Goal: Task Accomplishment & Management: Complete application form

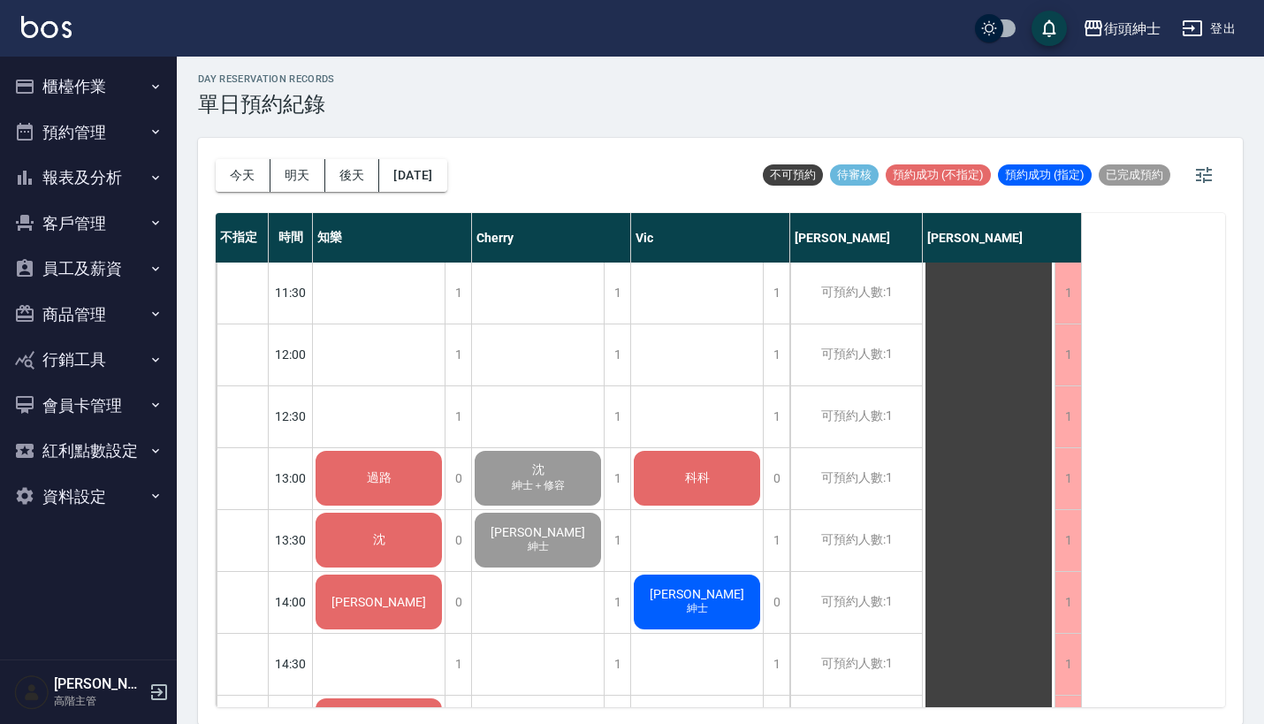
scroll to position [328, 0]
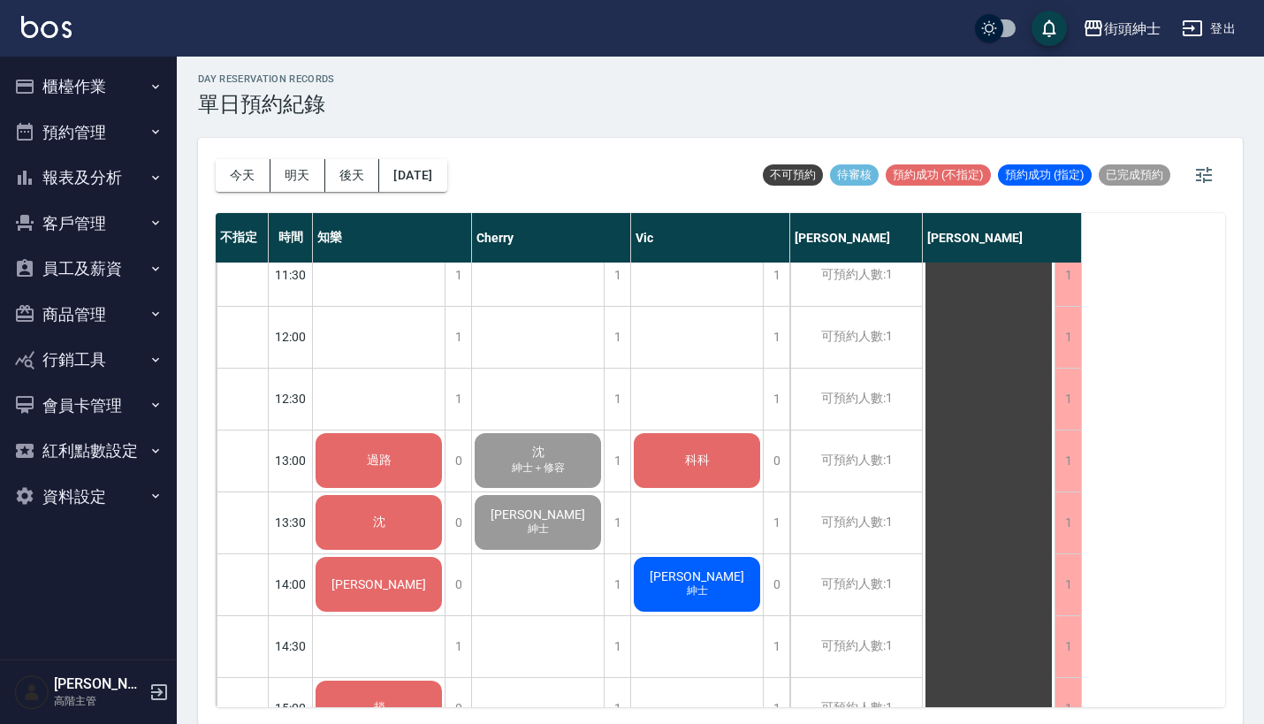
click at [145, 132] on button "預約管理" at bounding box center [88, 133] width 163 height 46
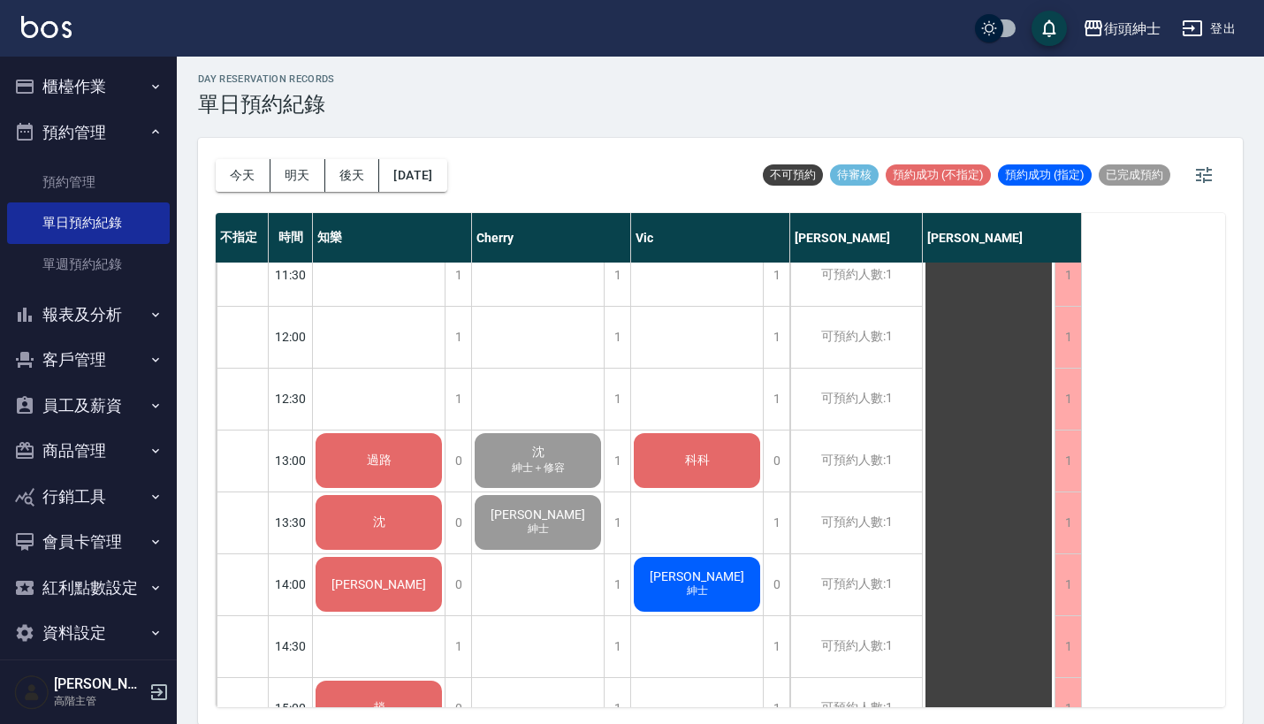
click at [117, 81] on button "櫃檯作業" at bounding box center [88, 87] width 163 height 46
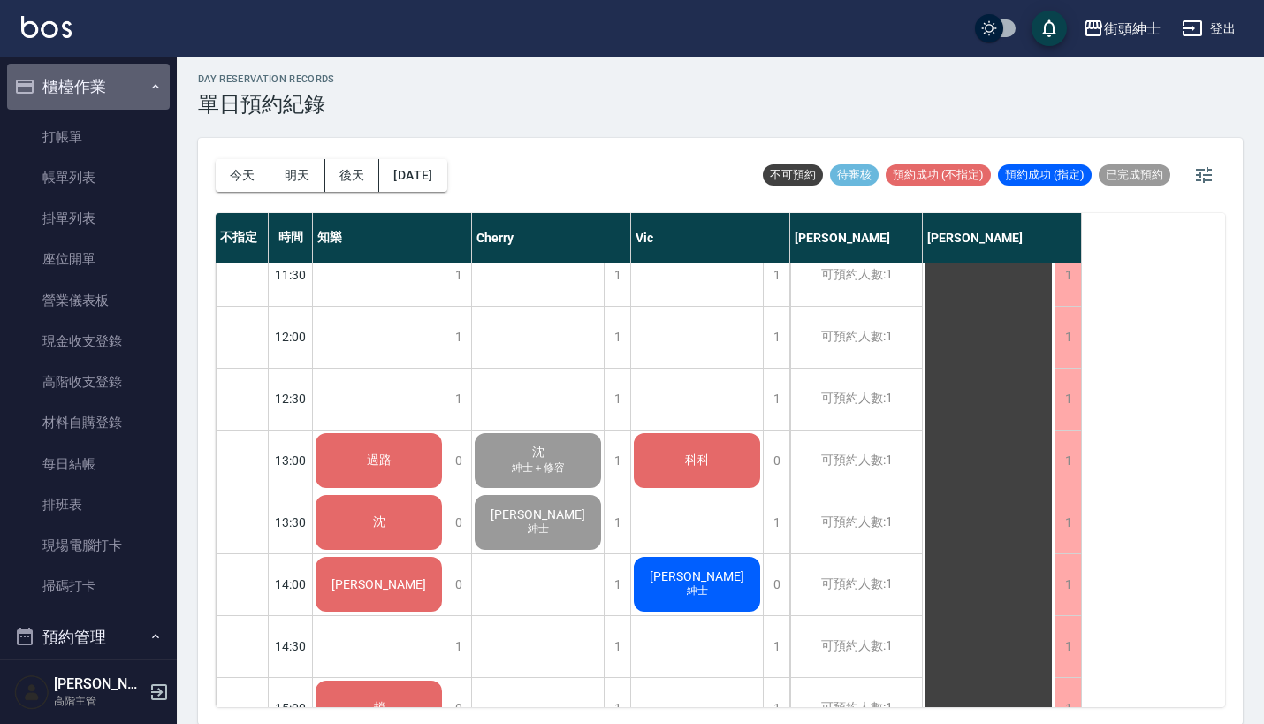
click at [120, 86] on button "櫃檯作業" at bounding box center [88, 87] width 163 height 46
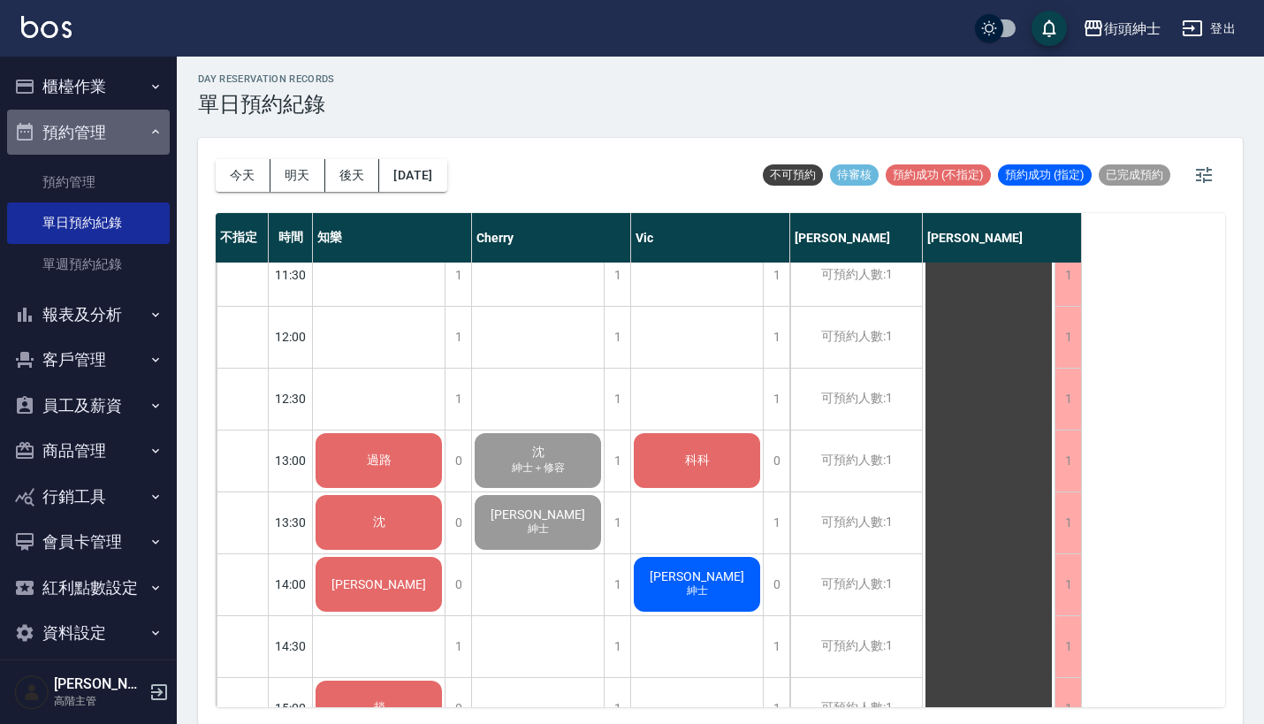
click at [126, 127] on button "預約管理" at bounding box center [88, 133] width 163 height 46
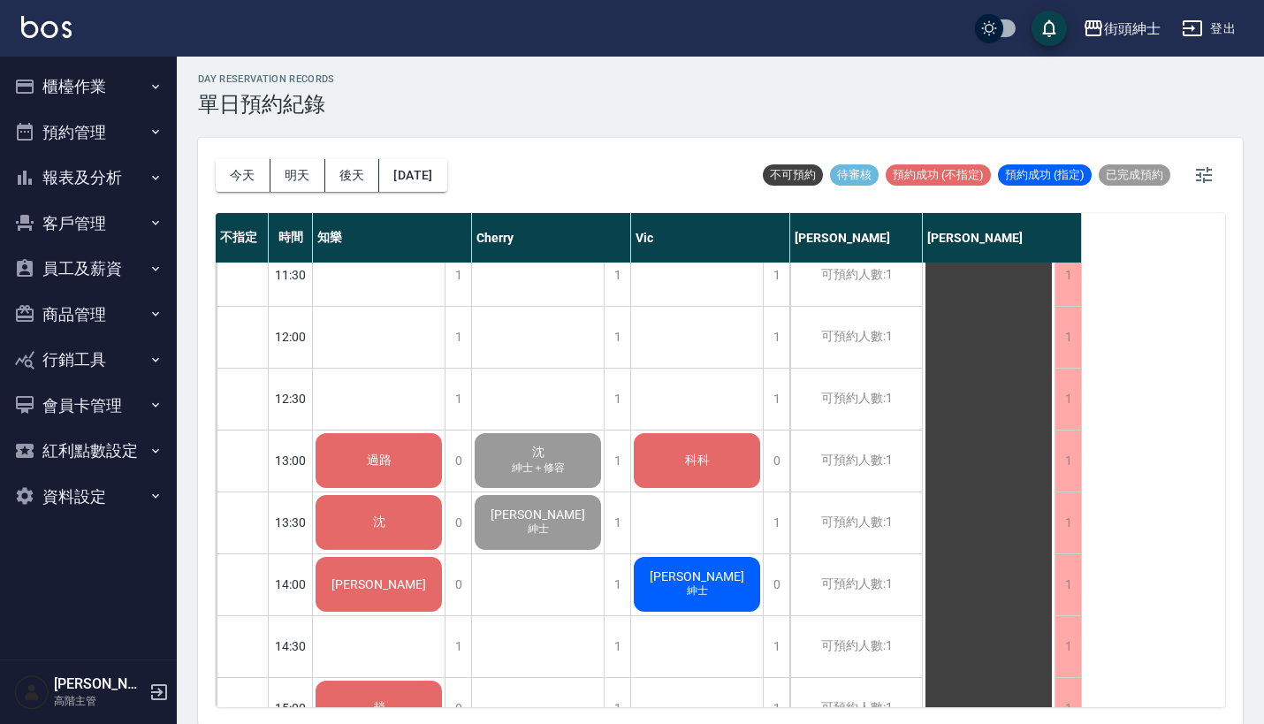
click at [126, 127] on button "預約管理" at bounding box center [88, 133] width 163 height 46
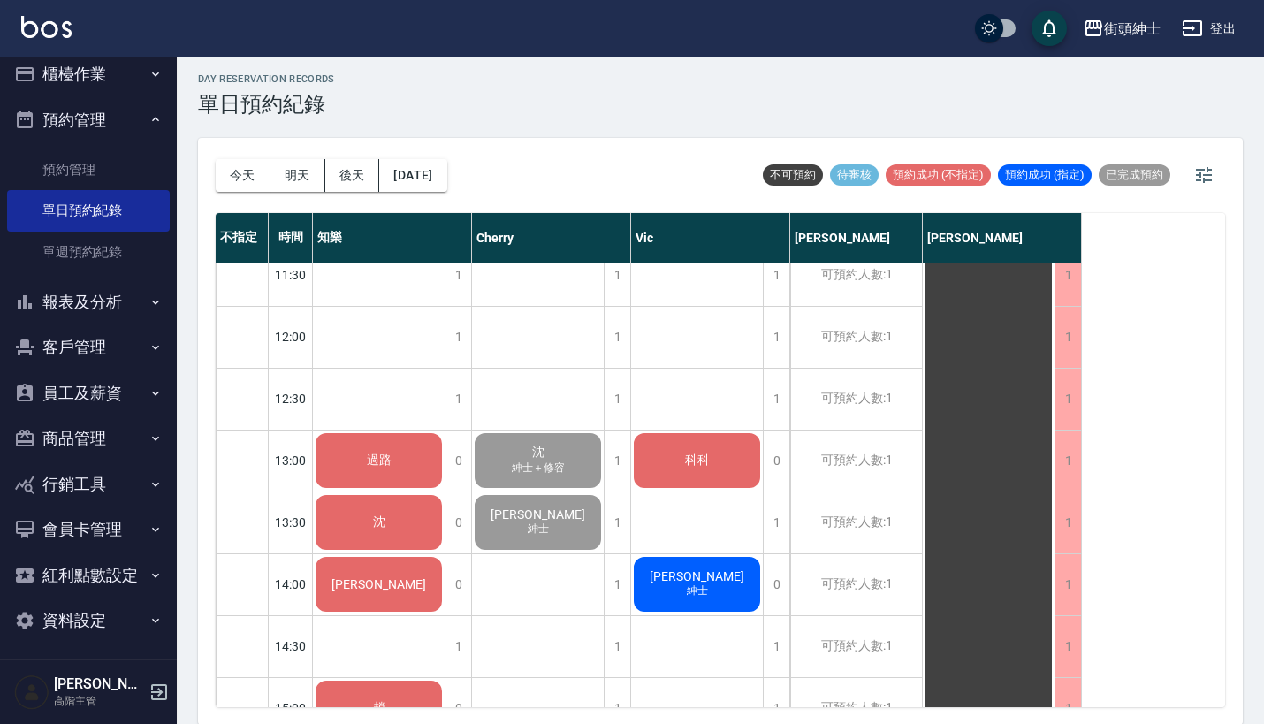
scroll to position [0, 0]
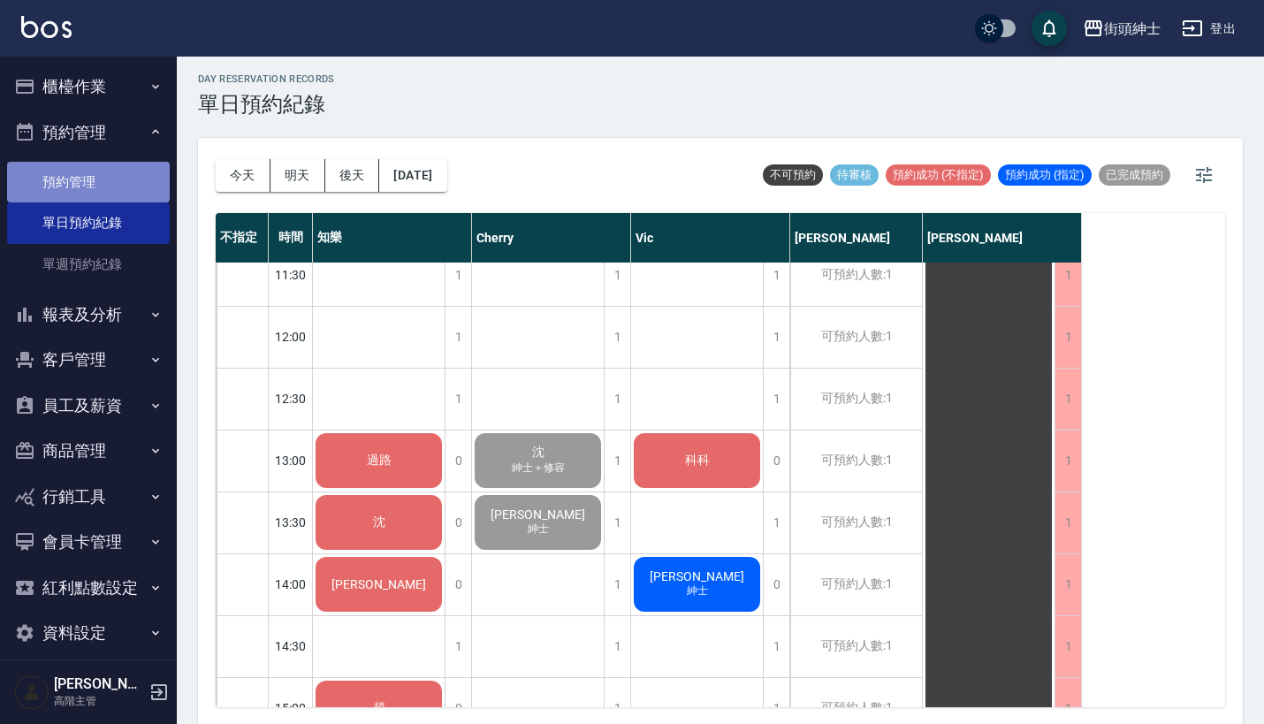
click at [111, 190] on link "預約管理" at bounding box center [88, 182] width 163 height 41
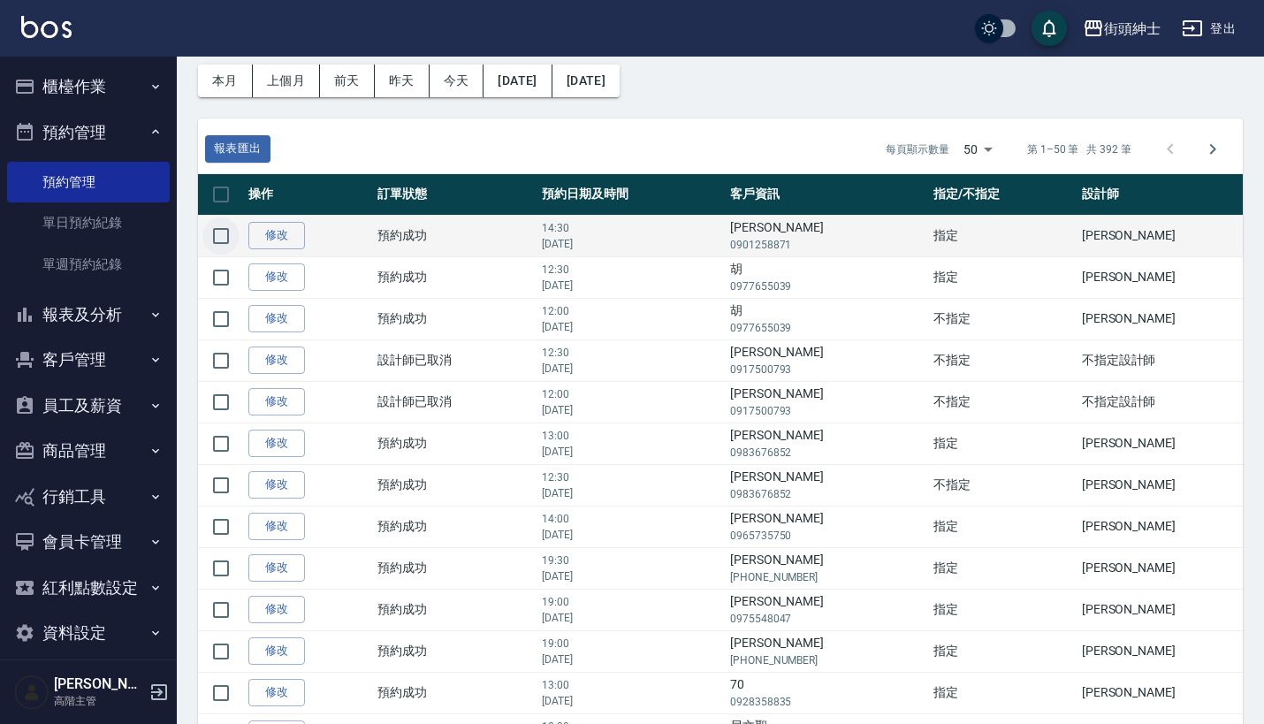
click at [223, 240] on input "checkbox" at bounding box center [220, 235] width 37 height 37
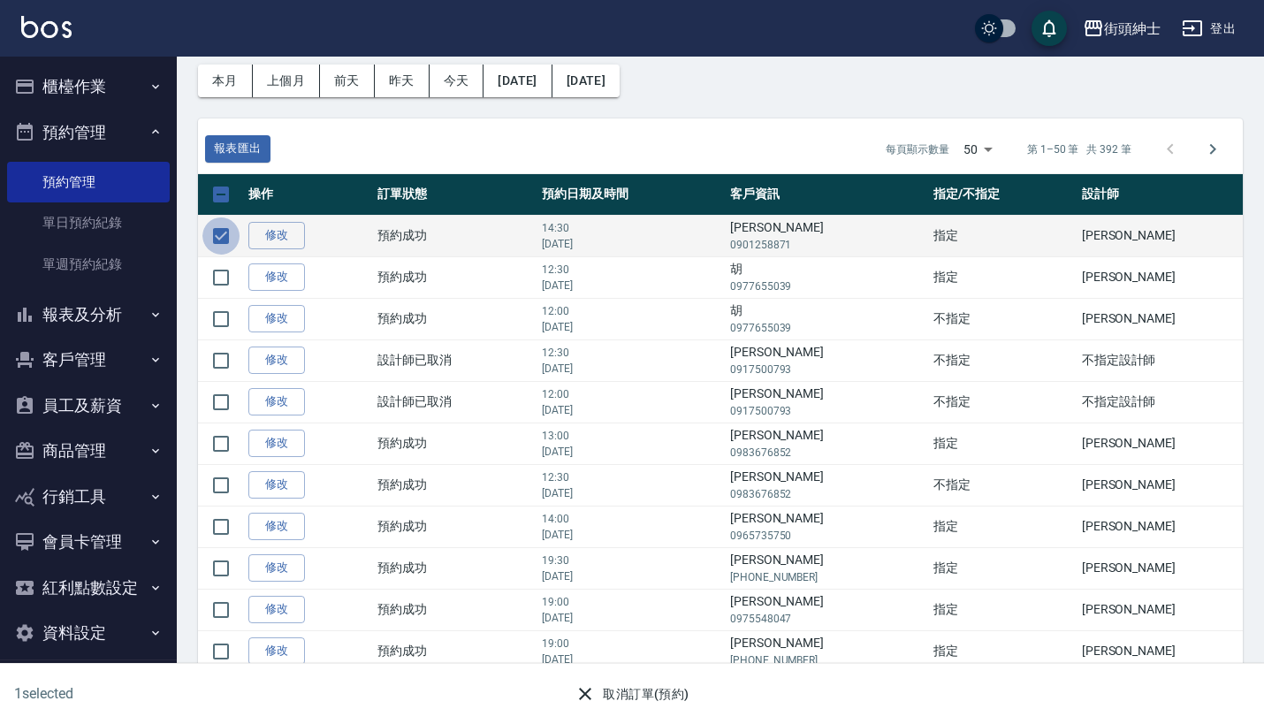
click at [224, 240] on input "checkbox" at bounding box center [220, 235] width 37 height 37
checkbox input "false"
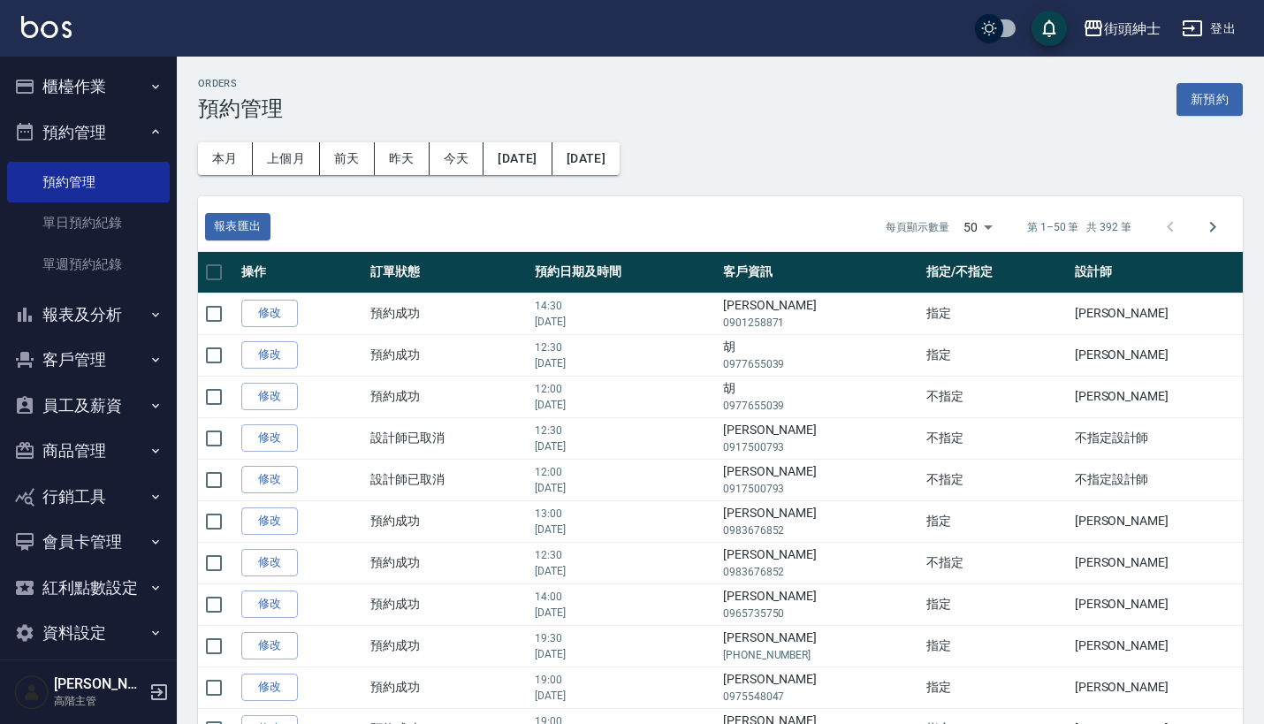
click at [139, 137] on button "預約管理" at bounding box center [88, 133] width 163 height 46
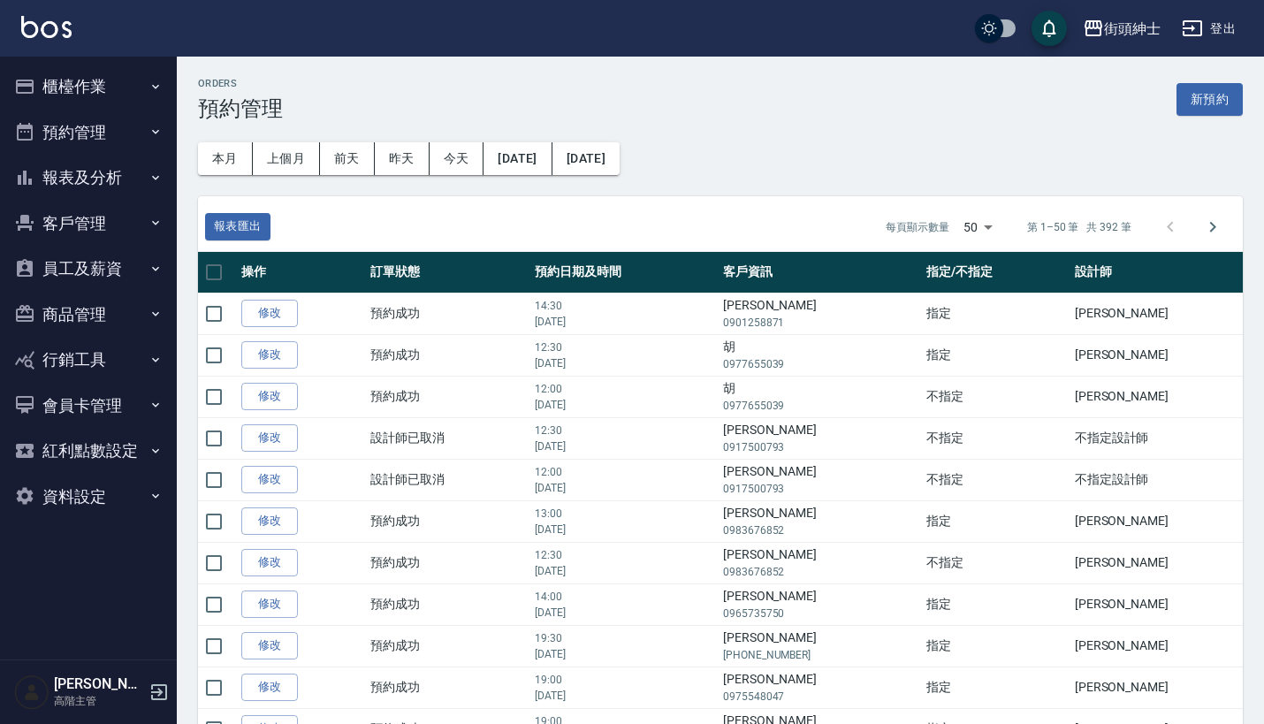
click at [130, 69] on button "櫃檯作業" at bounding box center [88, 87] width 163 height 46
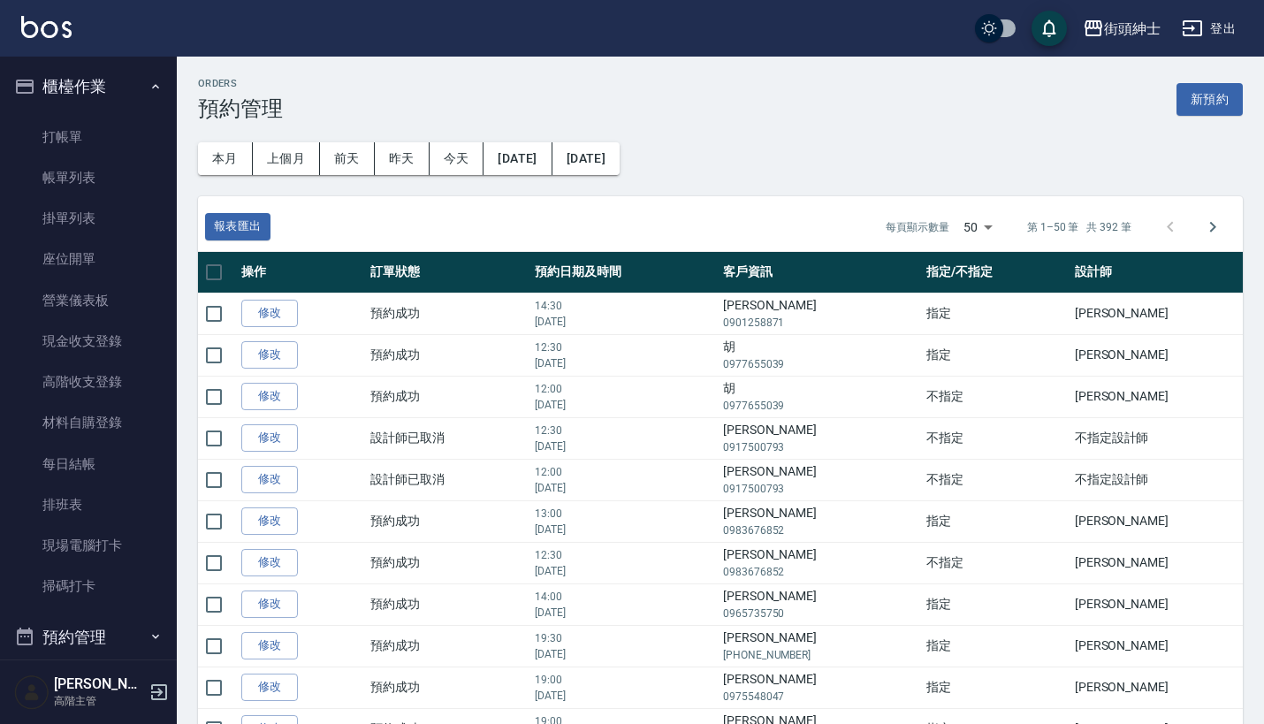
click at [132, 80] on button "櫃檯作業" at bounding box center [88, 87] width 163 height 46
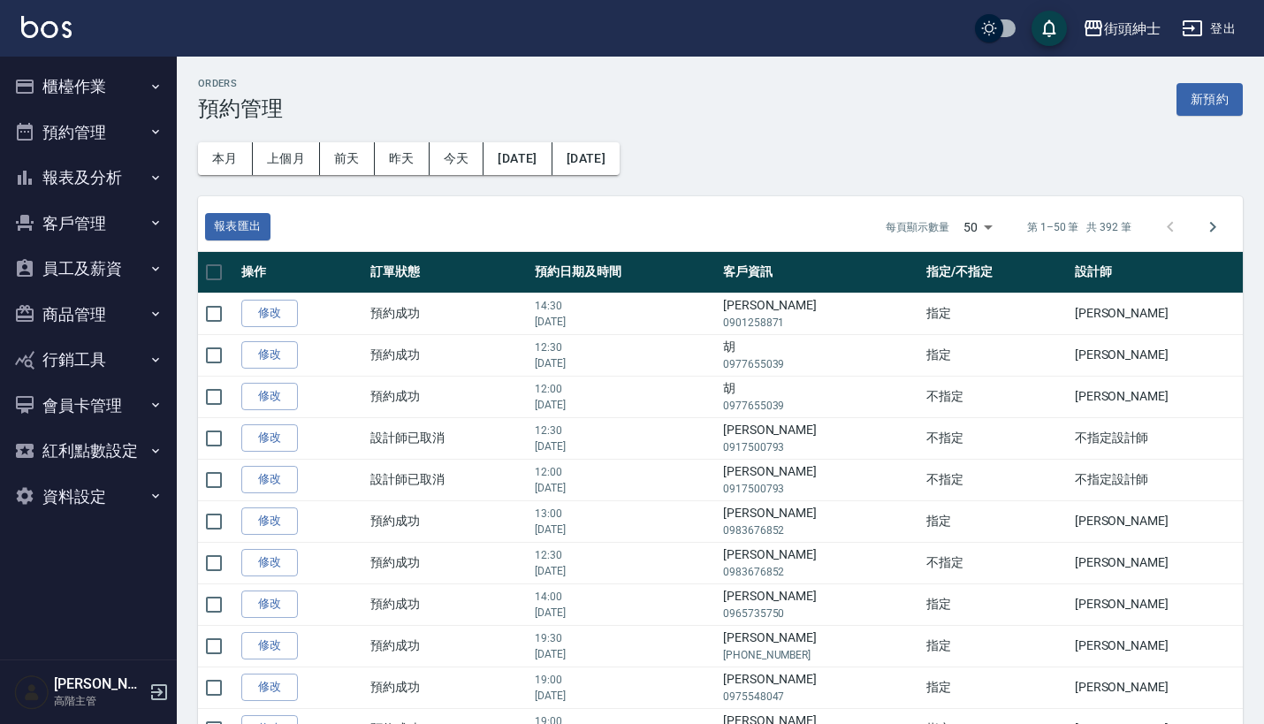
click at [131, 77] on button "櫃檯作業" at bounding box center [88, 87] width 163 height 46
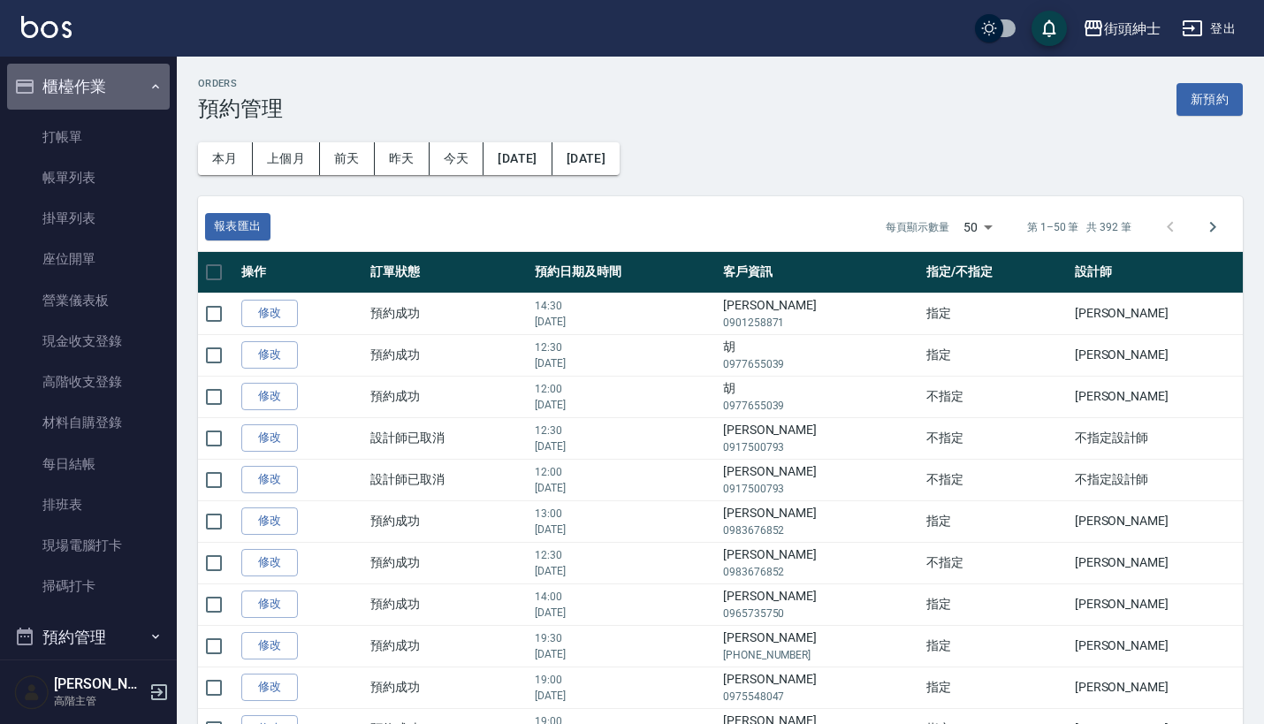
click at [131, 77] on button "櫃檯作業" at bounding box center [88, 87] width 163 height 46
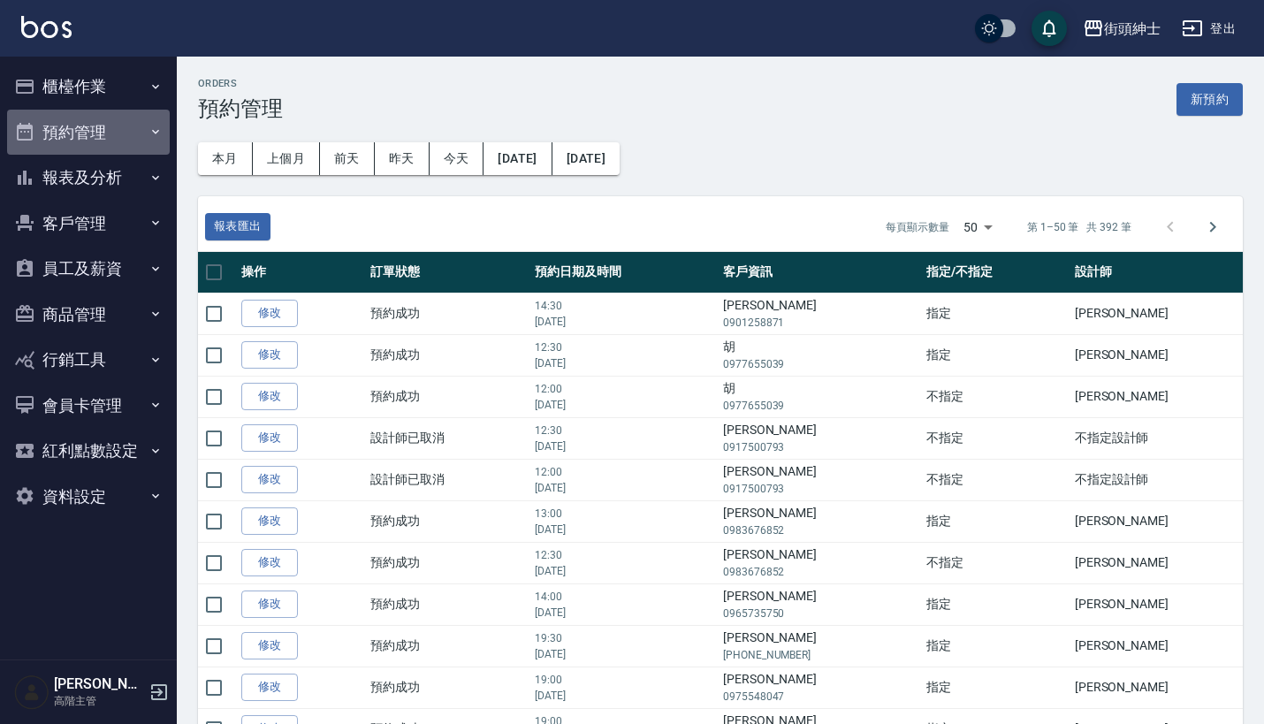
click at [139, 129] on button "預約管理" at bounding box center [88, 133] width 163 height 46
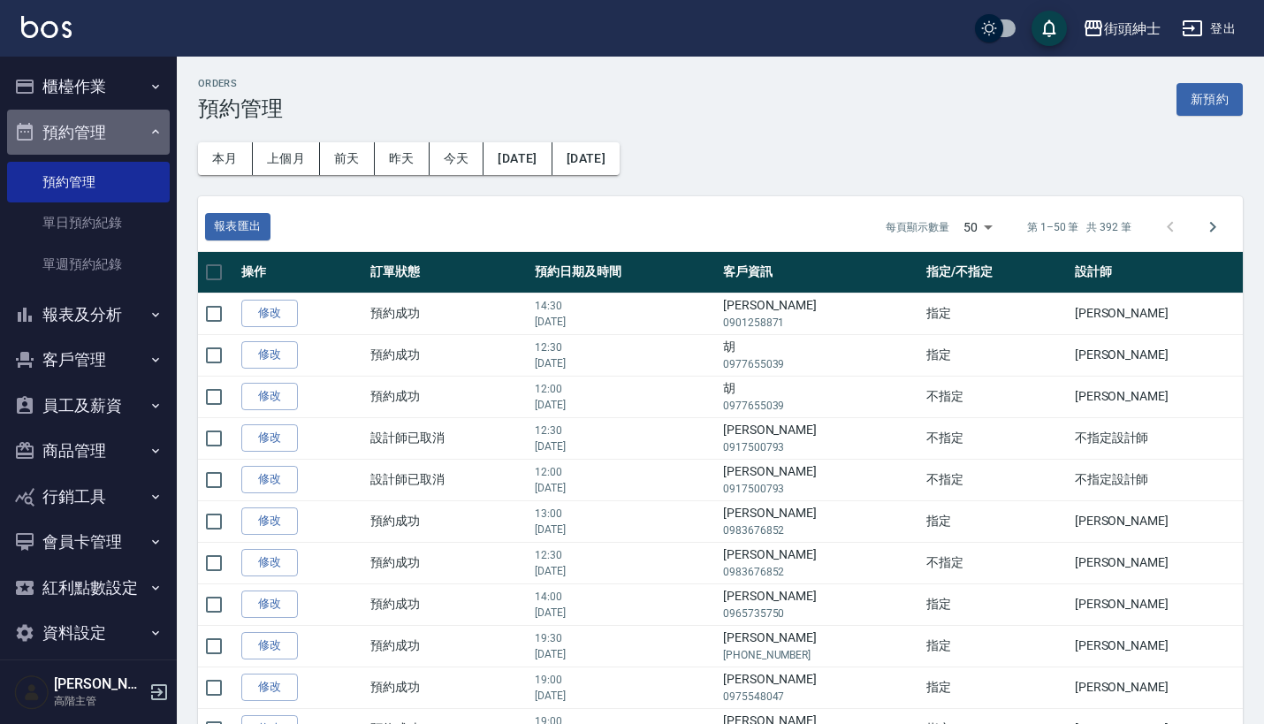
click at [139, 129] on button "預約管理" at bounding box center [88, 133] width 163 height 46
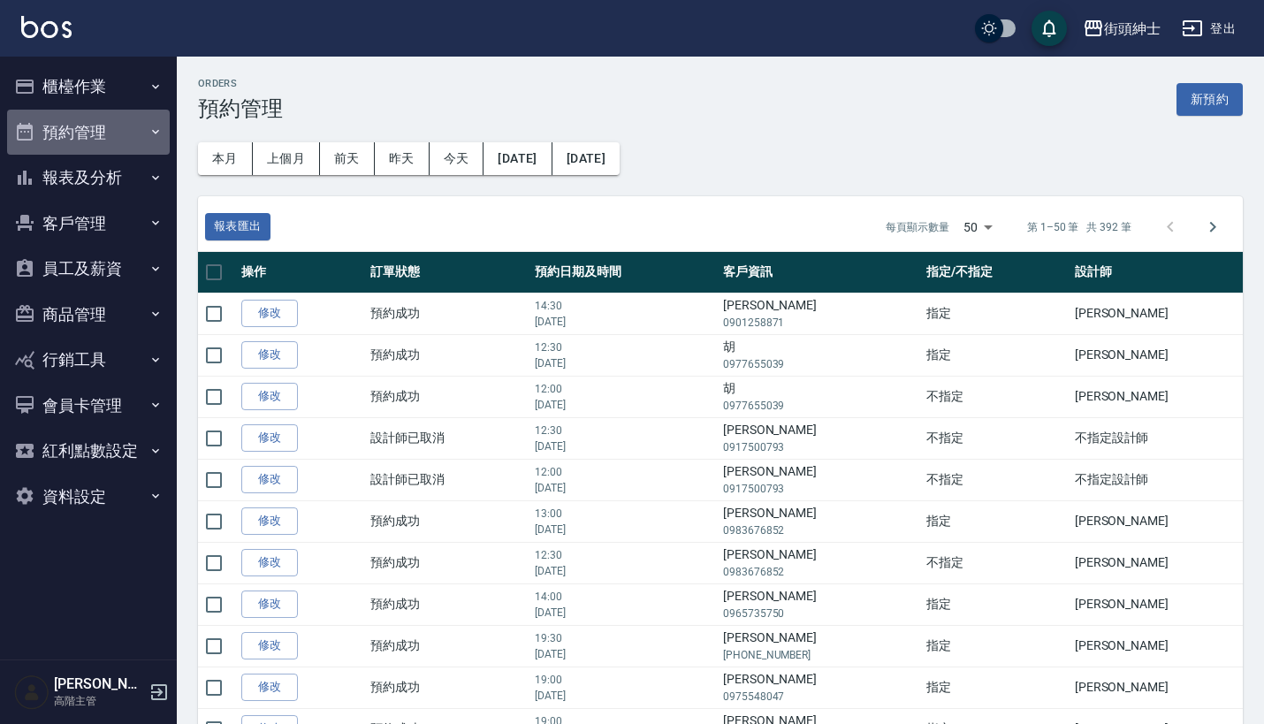
click at [136, 134] on button "預約管理" at bounding box center [88, 133] width 163 height 46
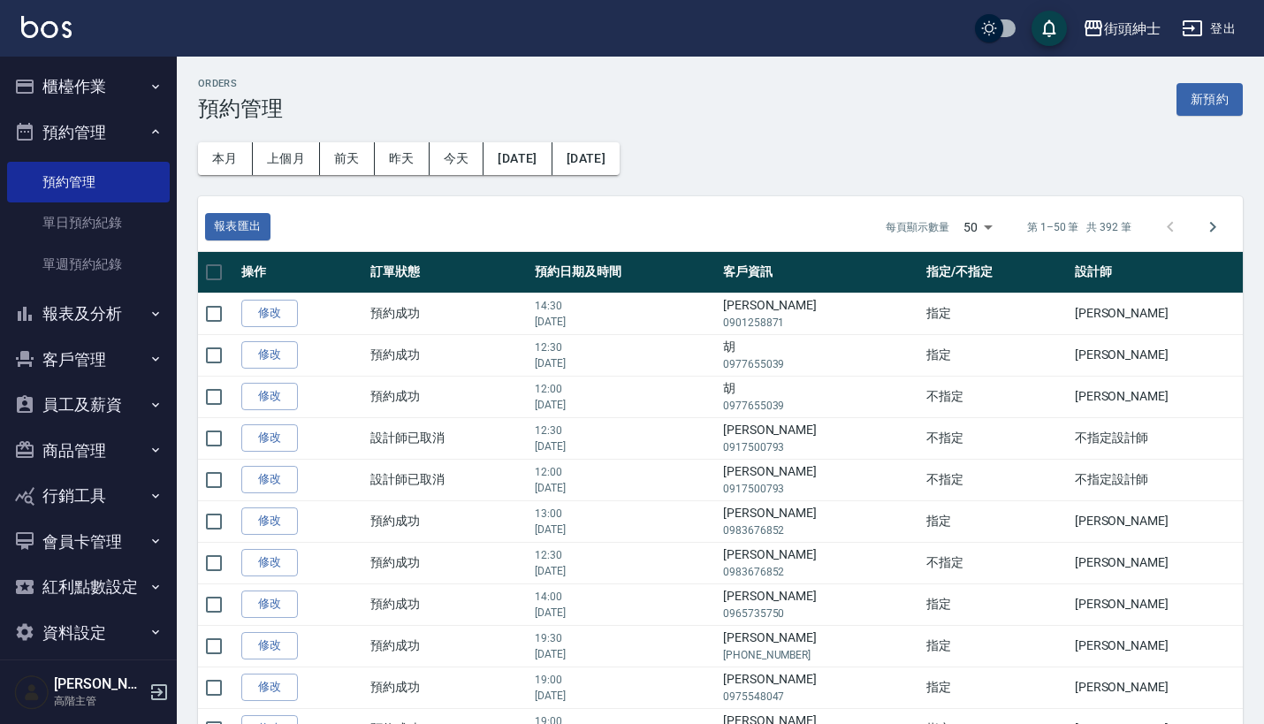
click at [136, 134] on button "預約管理" at bounding box center [88, 133] width 163 height 46
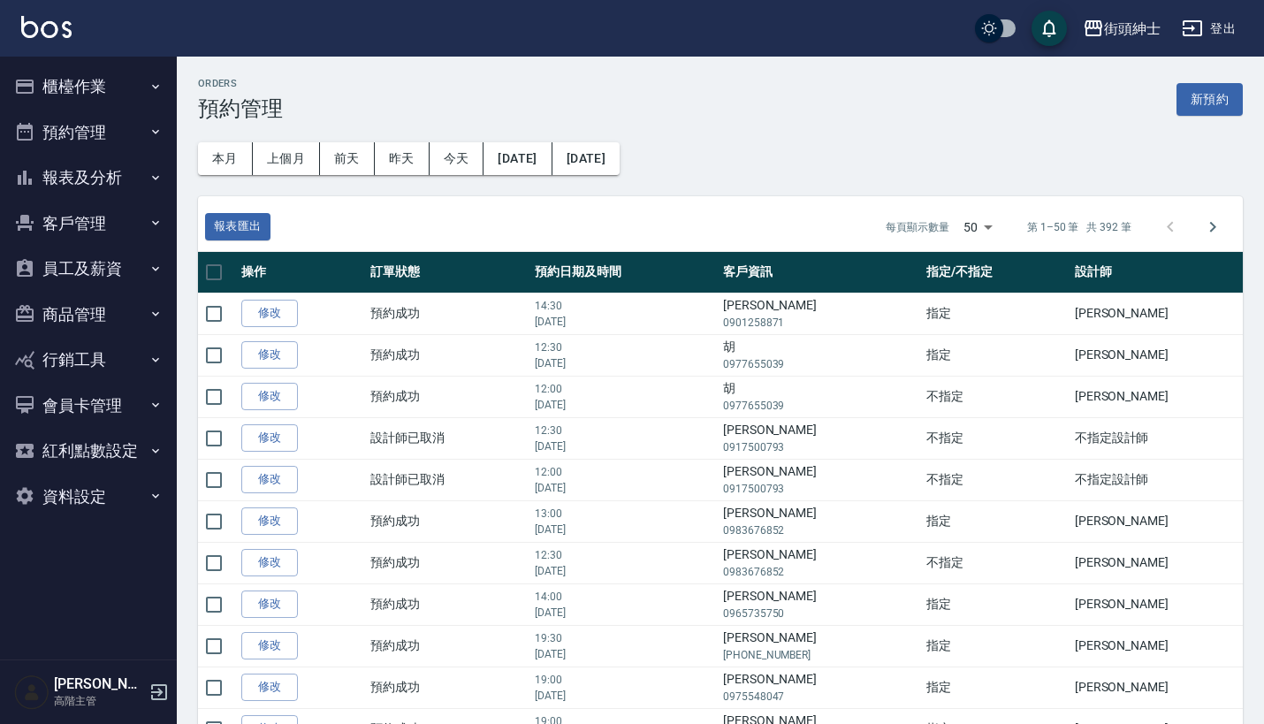
click at [125, 136] on button "預約管理" at bounding box center [88, 133] width 163 height 46
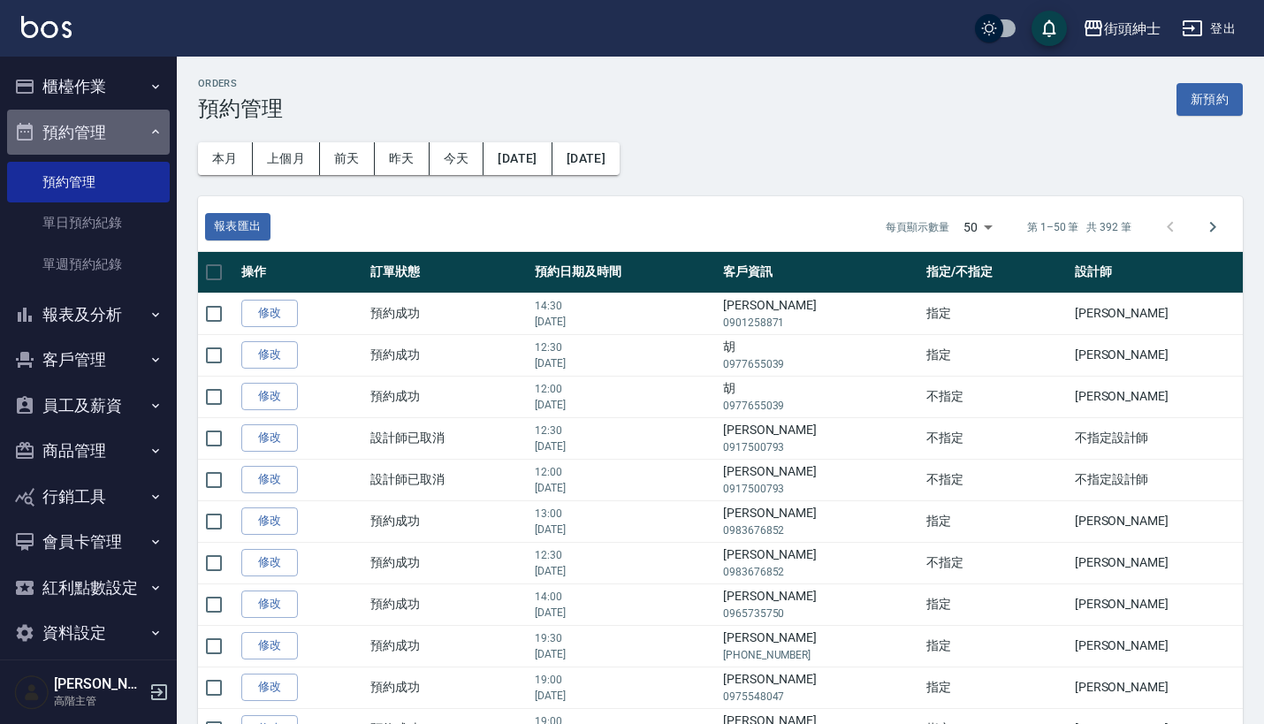
click at [125, 136] on button "預約管理" at bounding box center [88, 133] width 163 height 46
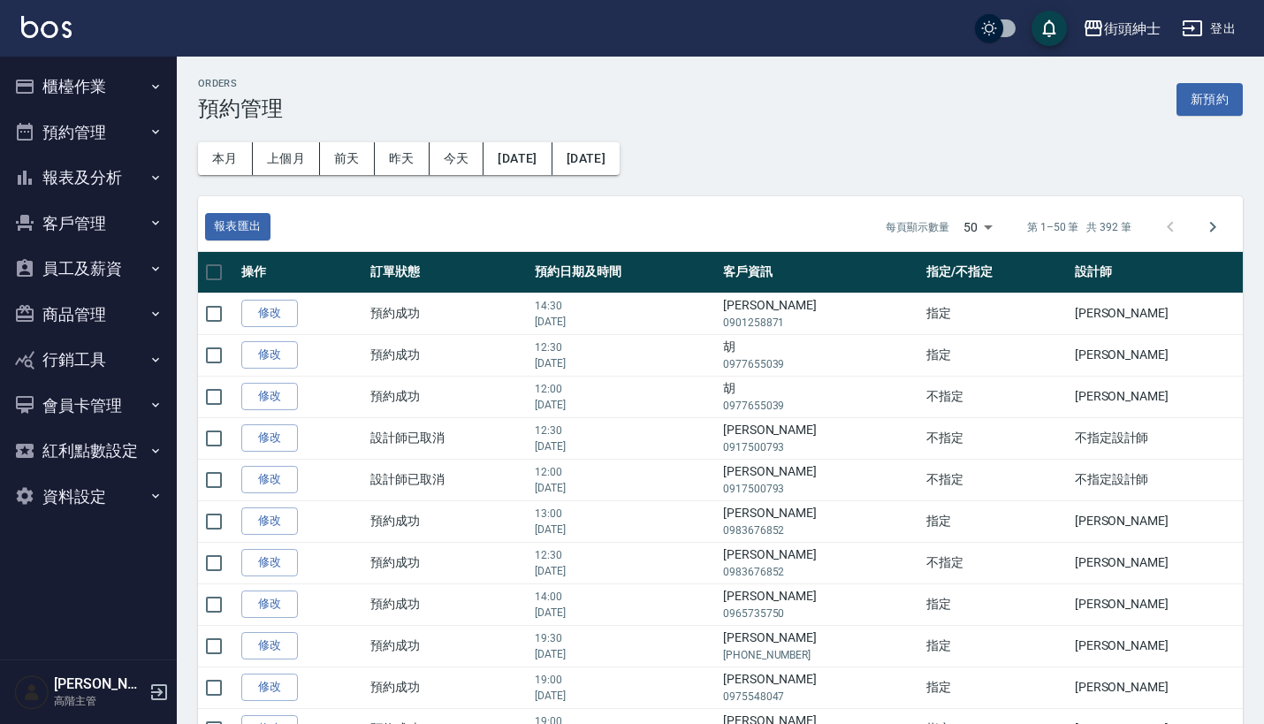
click at [126, 80] on button "櫃檯作業" at bounding box center [88, 87] width 163 height 46
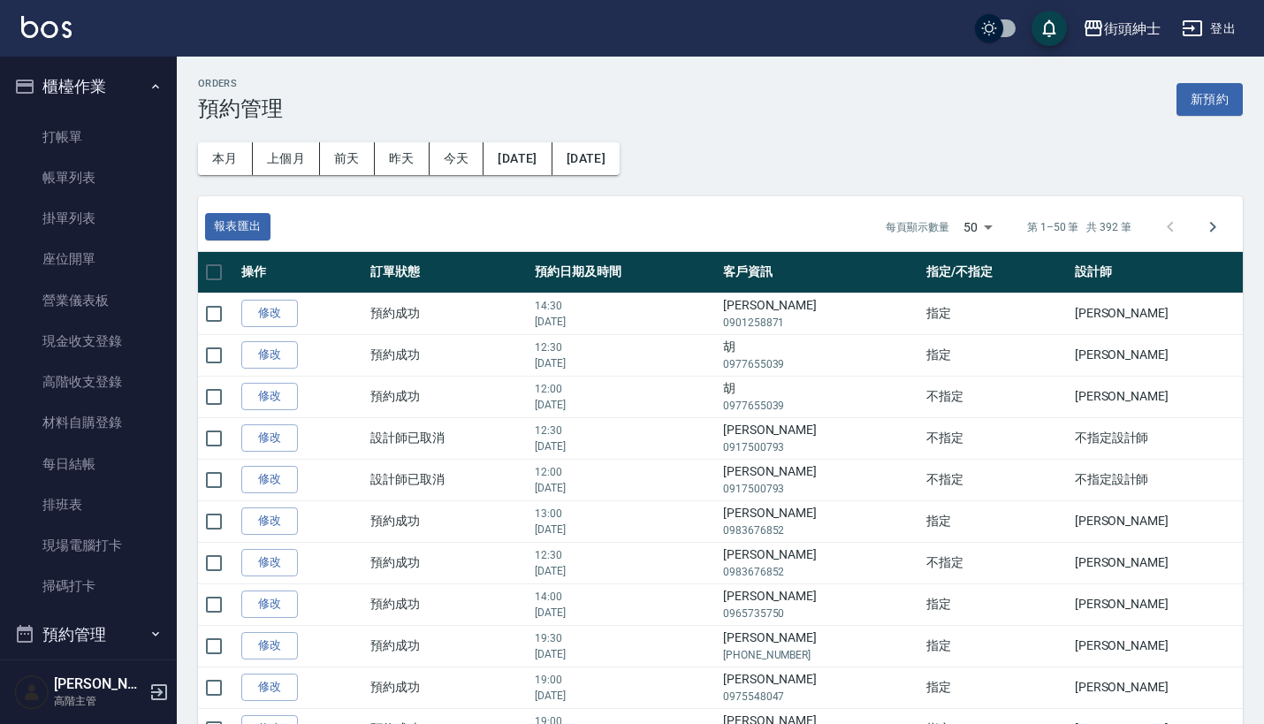
click at [126, 80] on button "櫃檯作業" at bounding box center [88, 87] width 163 height 46
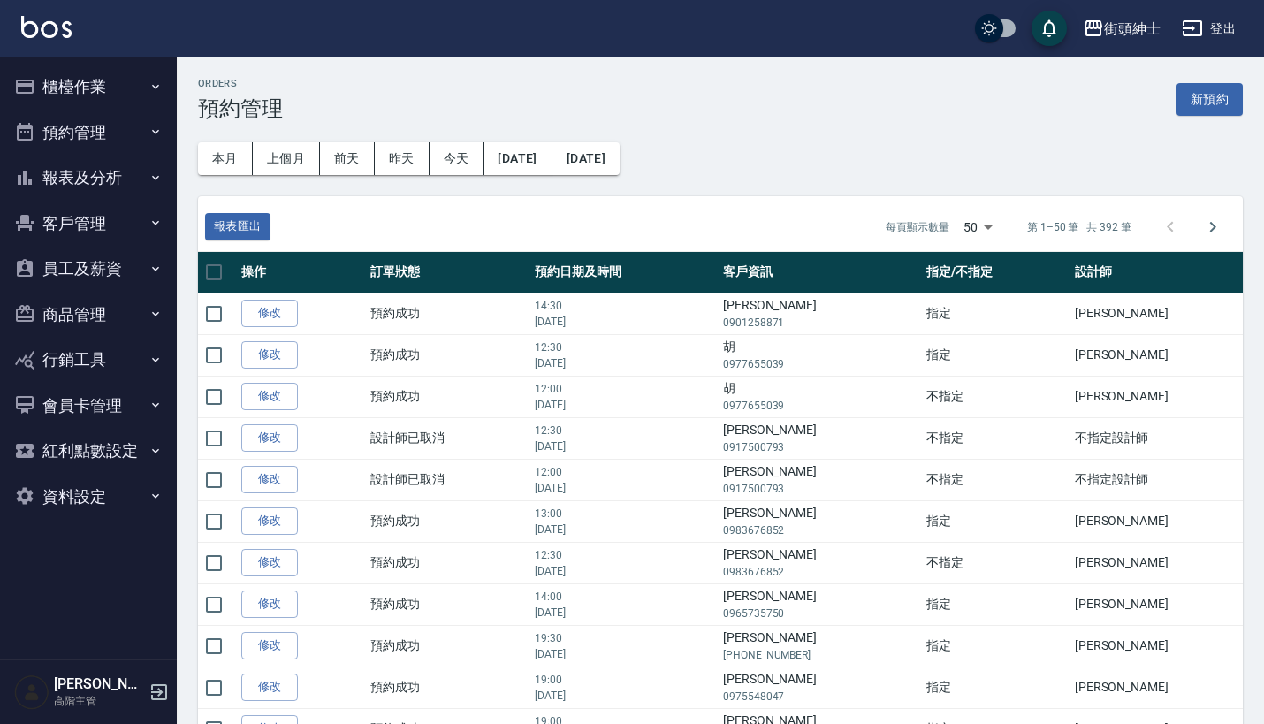
click at [149, 155] on button "報表及分析" at bounding box center [88, 178] width 163 height 46
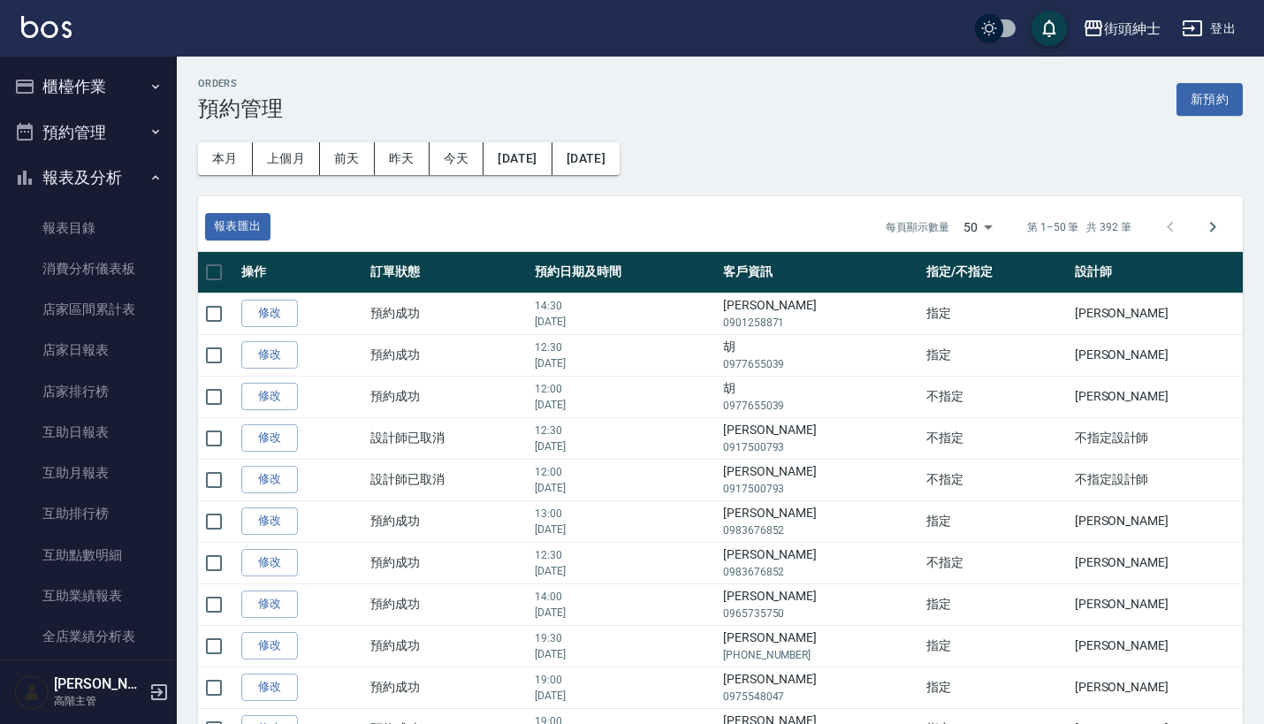
click at [149, 133] on icon "button" at bounding box center [156, 132] width 14 height 14
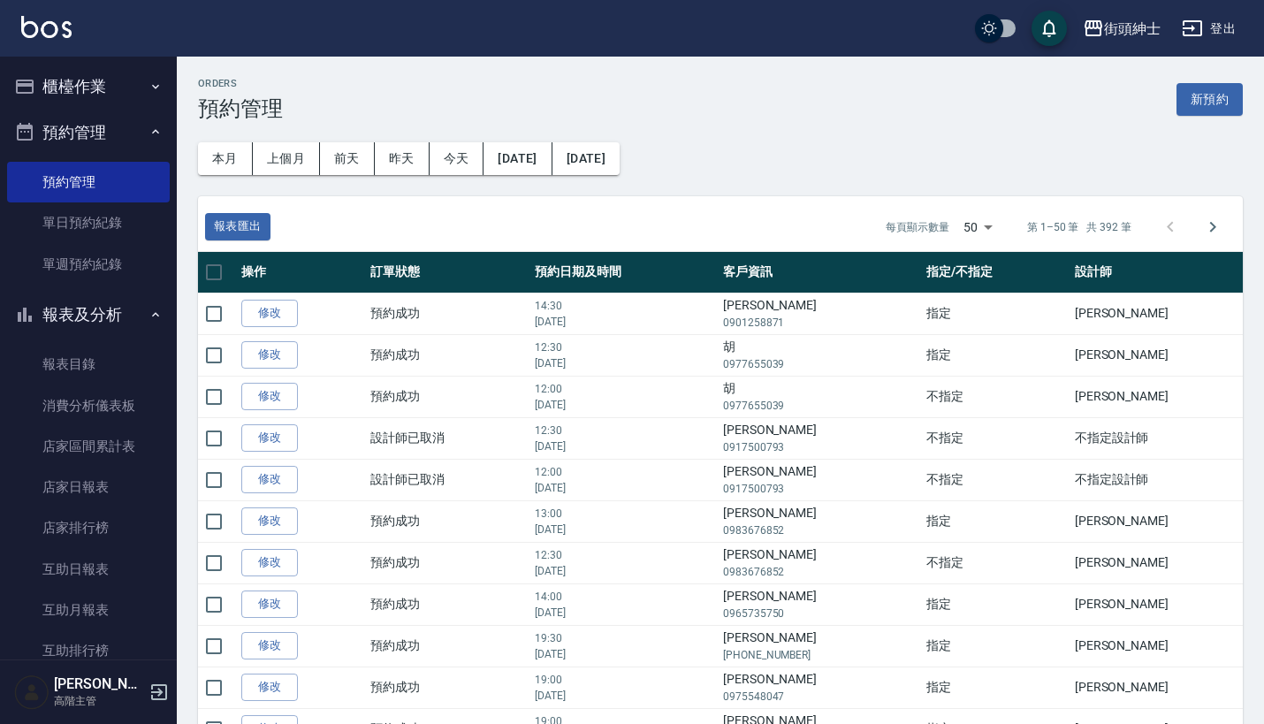
click at [149, 133] on icon "button" at bounding box center [156, 132] width 14 height 14
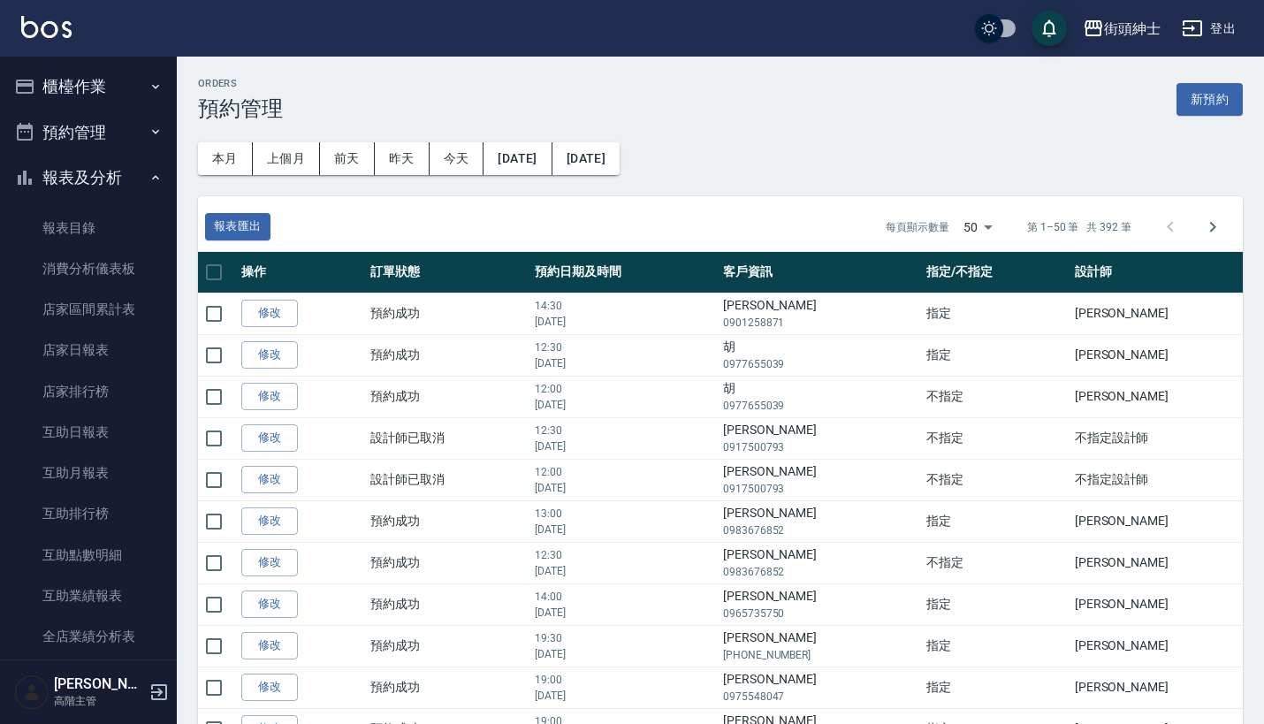
click at [92, 115] on button "預約管理" at bounding box center [88, 133] width 163 height 46
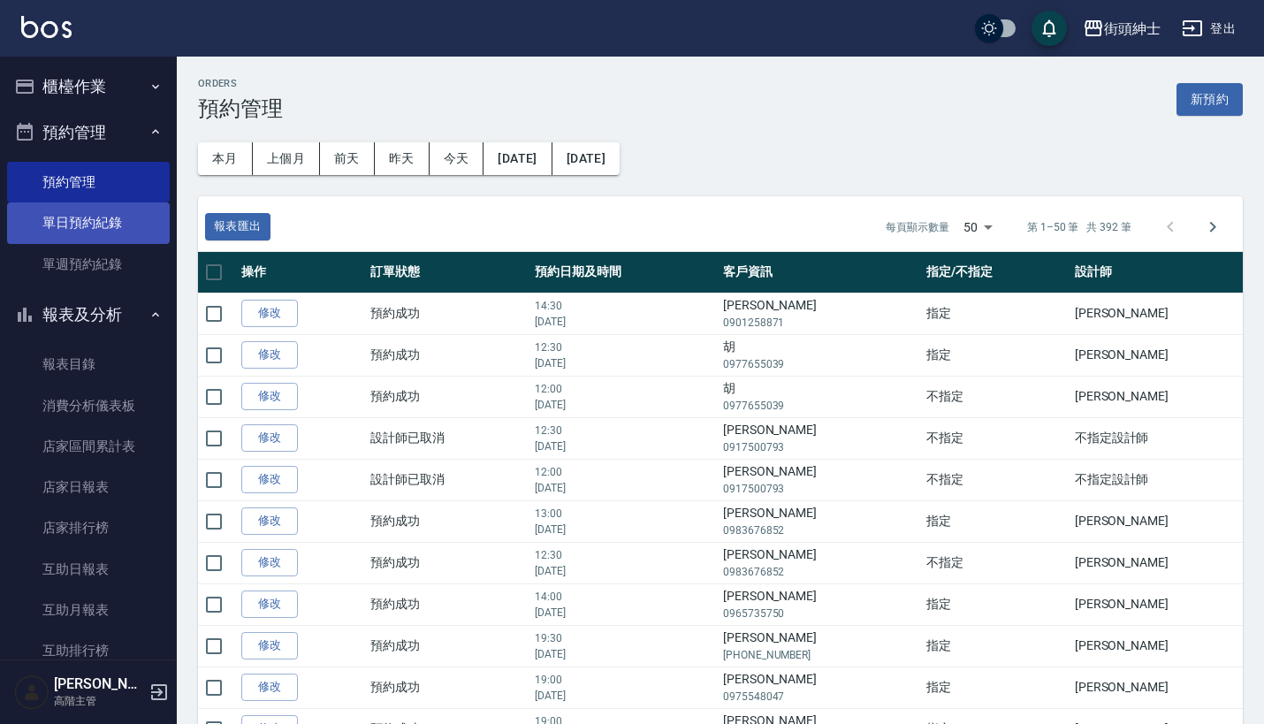
click at [102, 236] on link "單日預約紀錄" at bounding box center [88, 222] width 163 height 41
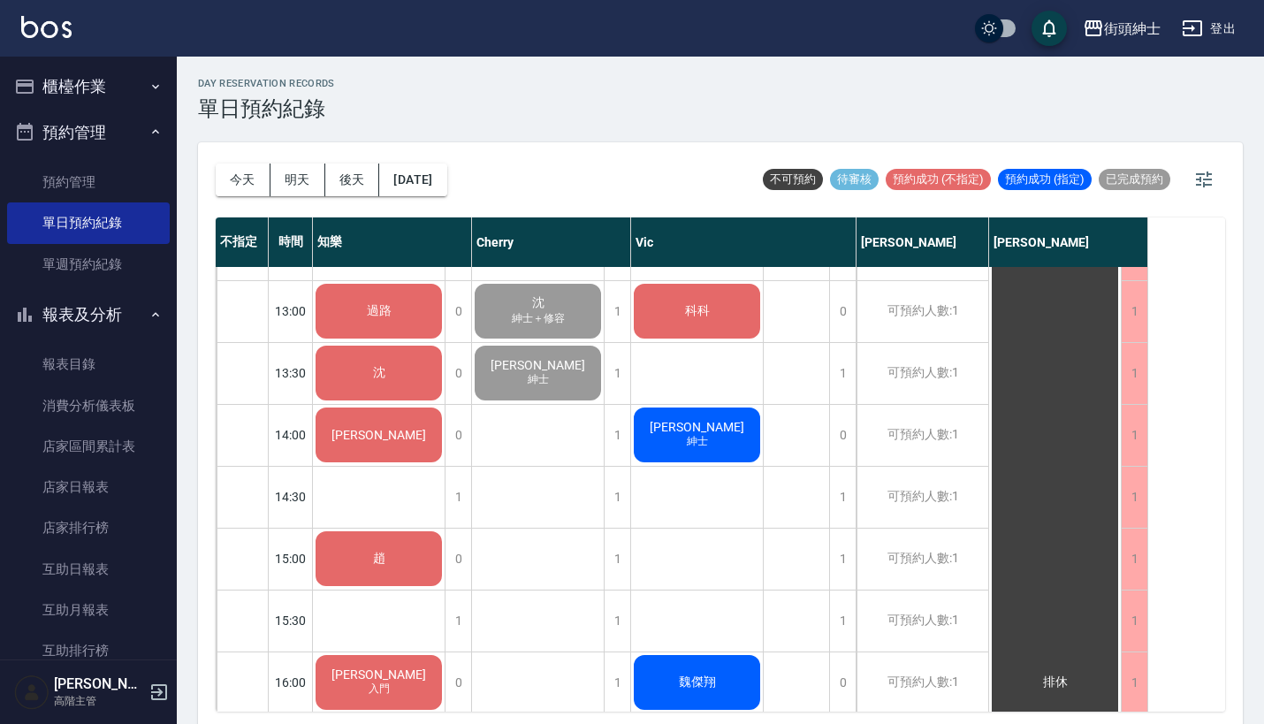
click at [149, 80] on icon "button" at bounding box center [156, 87] width 14 height 14
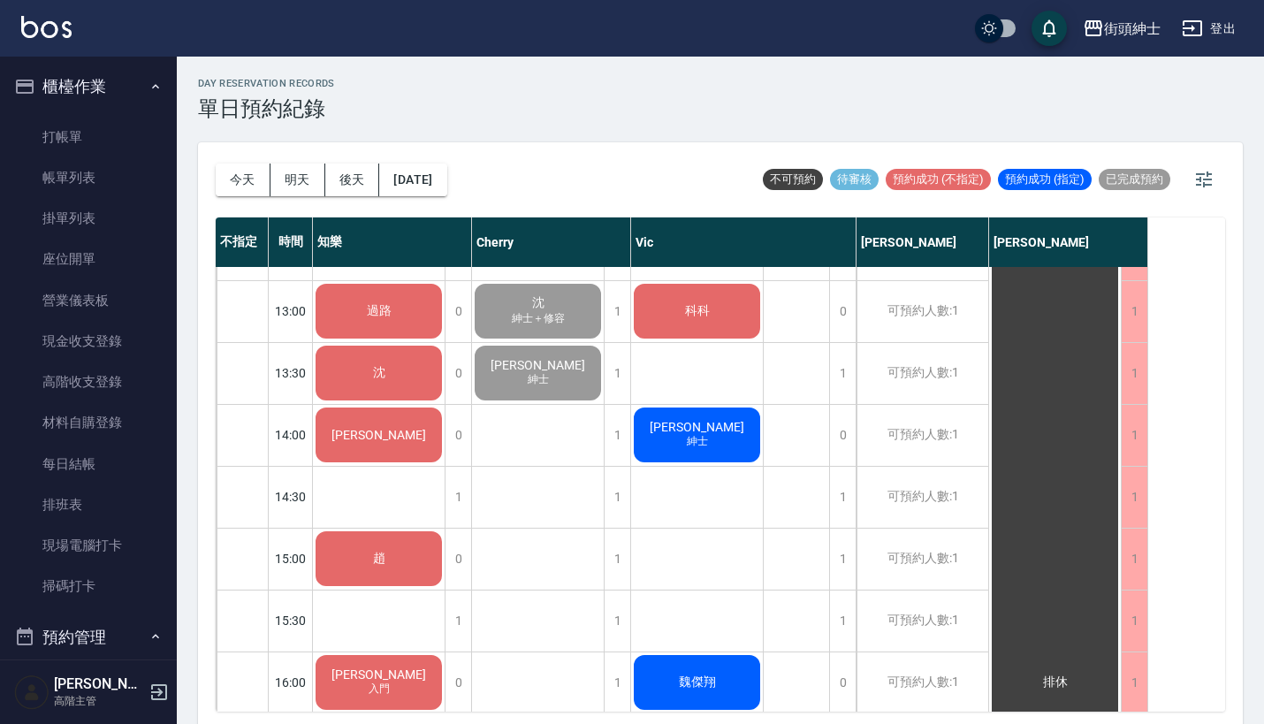
click at [149, 80] on icon "button" at bounding box center [156, 87] width 14 height 14
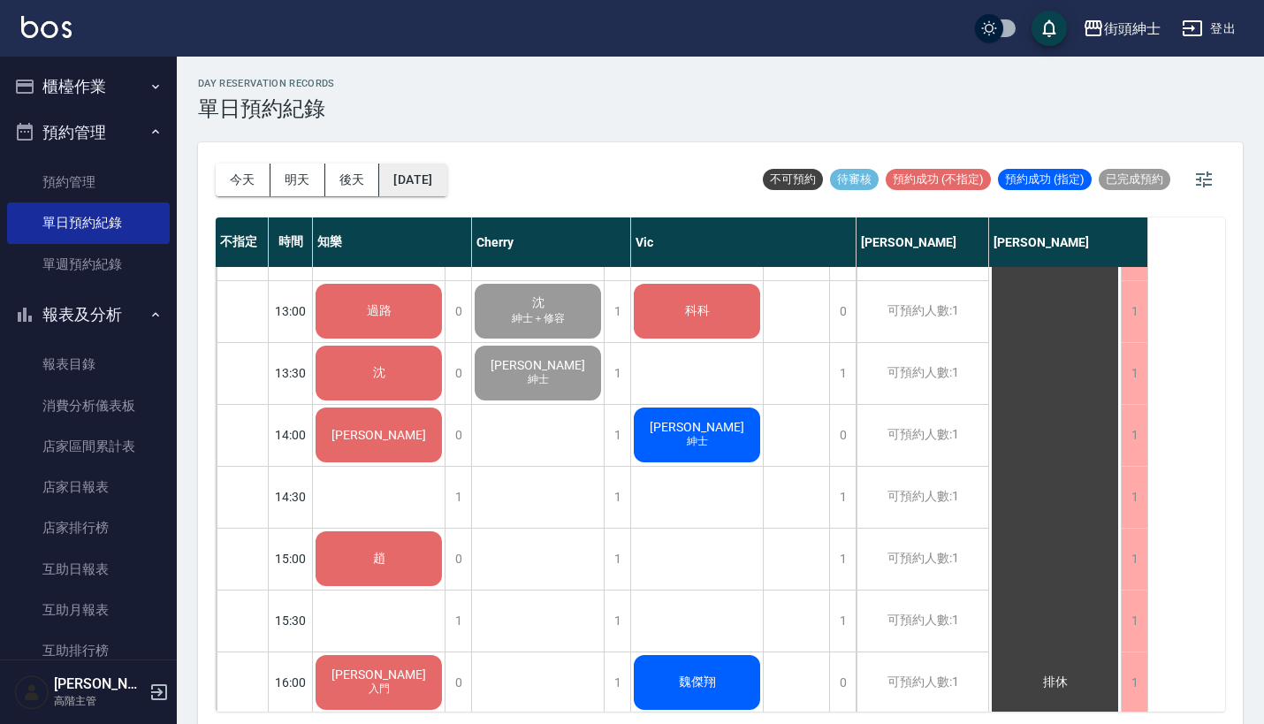
click at [435, 187] on button "[DATE]" at bounding box center [412, 180] width 67 height 33
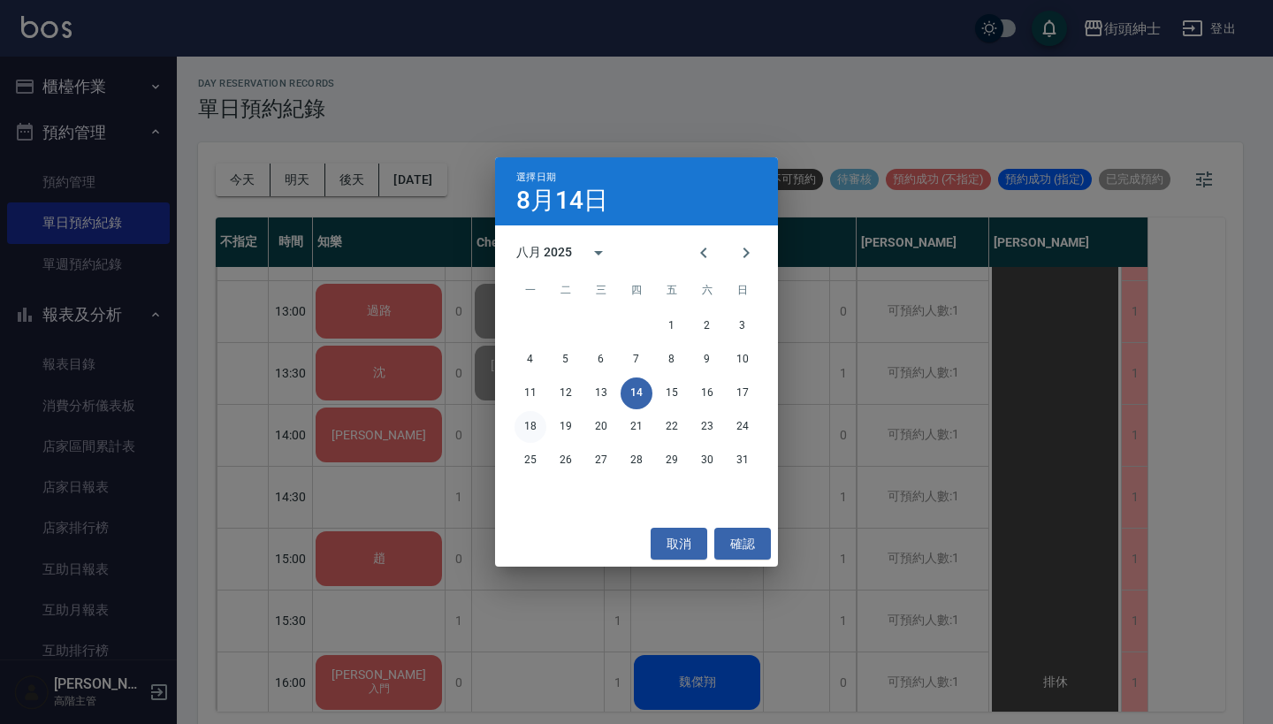
click at [529, 416] on button "18" at bounding box center [530, 427] width 32 height 32
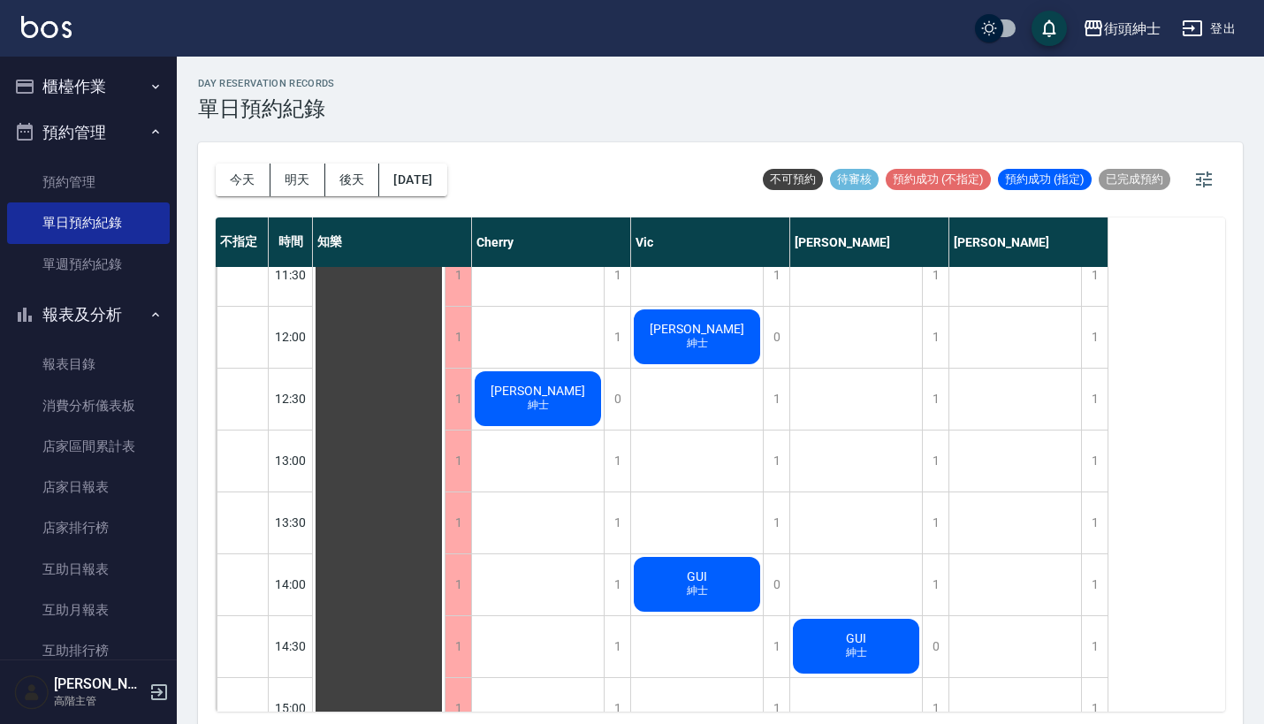
scroll to position [339, 0]
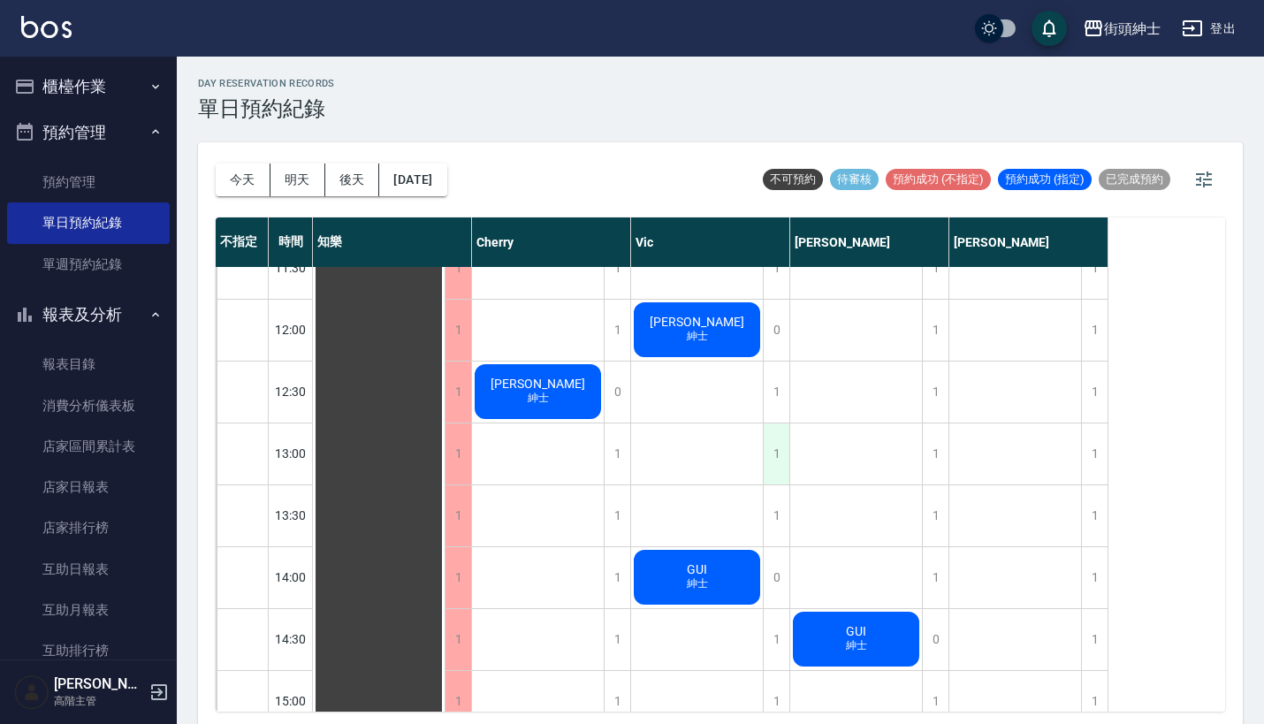
click at [788, 432] on div "1" at bounding box center [776, 453] width 27 height 61
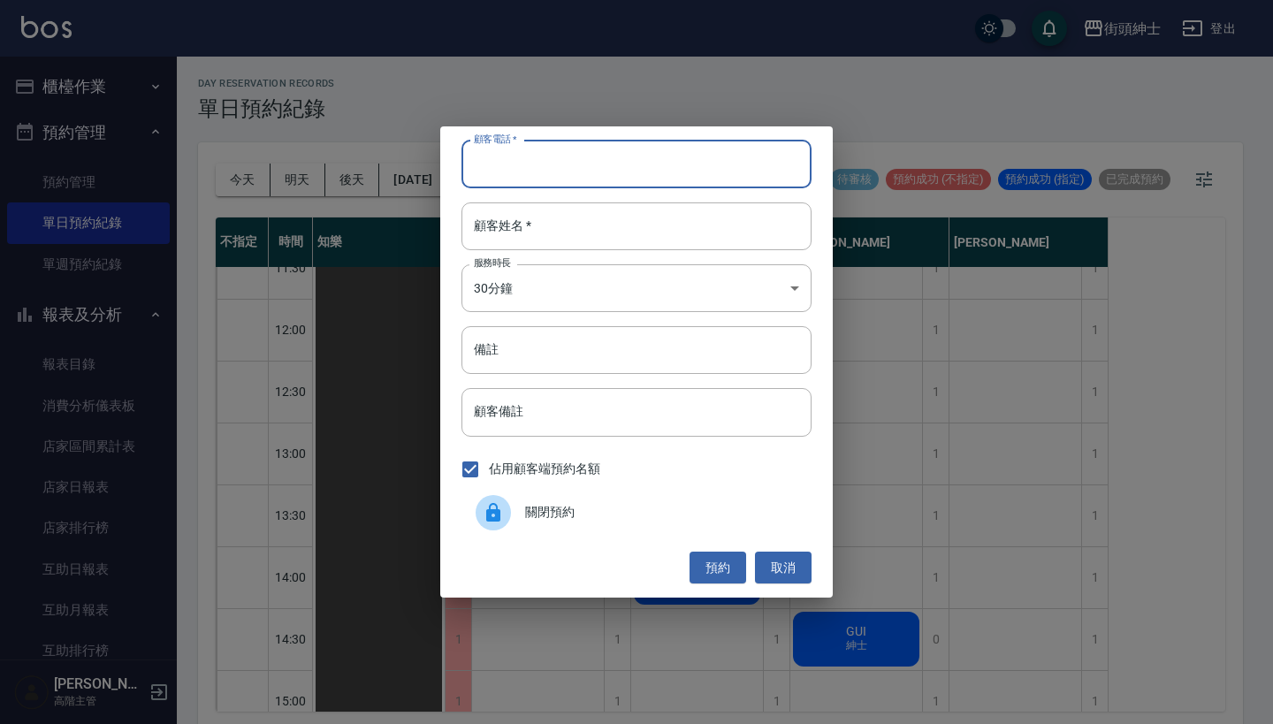
paste input "王先生 電話：[PHONE_NUMBER]"
type input "王先生 電話：[PHONE_NUMBER]"
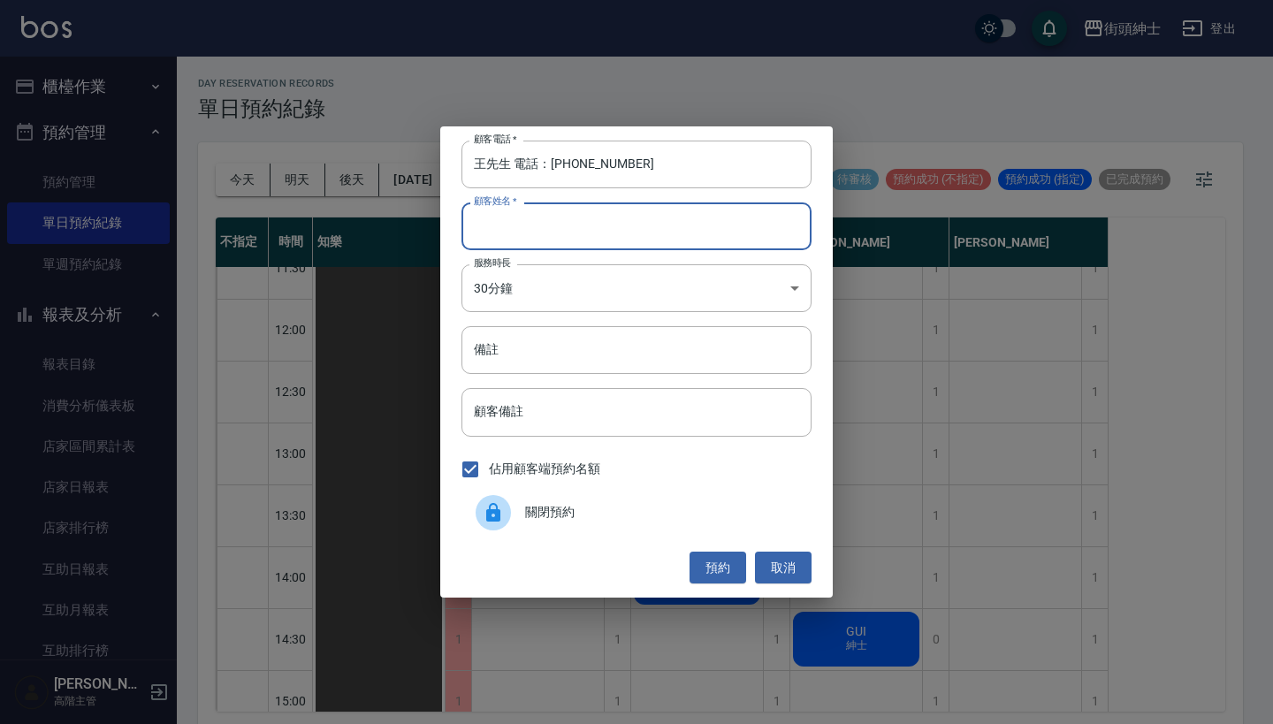
paste input "王先生 電話：[PHONE_NUMBER]"
type input "王先生 電話：[PHONE_NUMBER]"
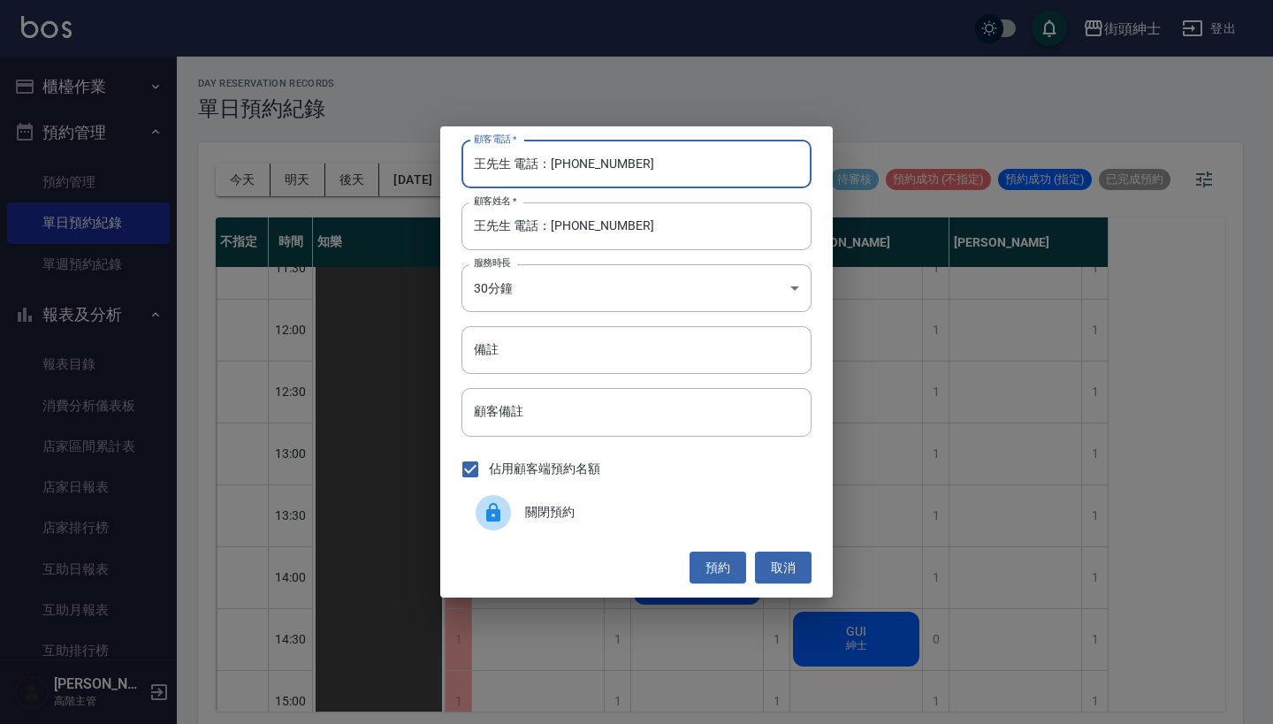
drag, startPoint x: 555, startPoint y: 168, endPoint x: 441, endPoint y: 168, distance: 114.0
click at [441, 168] on div "顧客電話   * [PERSON_NAME]先生 電話：[PHONE_NUMBER] 顧客電話   * 顧客姓名   * [PERSON_NAME]先生 電話…" at bounding box center [636, 361] width 392 height 471
click at [512, 156] on input "王先生 電話：[PHONE_NUMBER]" at bounding box center [636, 165] width 350 height 48
drag, startPoint x: 545, startPoint y: 164, endPoint x: 348, endPoint y: 164, distance: 196.2
click at [348, 164] on div "顧客電話   * [PERSON_NAME]先生 電話：[PHONE_NUMBER] 顧客電話   * 顧客姓名   * [PERSON_NAME]先生 電話…" at bounding box center [636, 362] width 1273 height 724
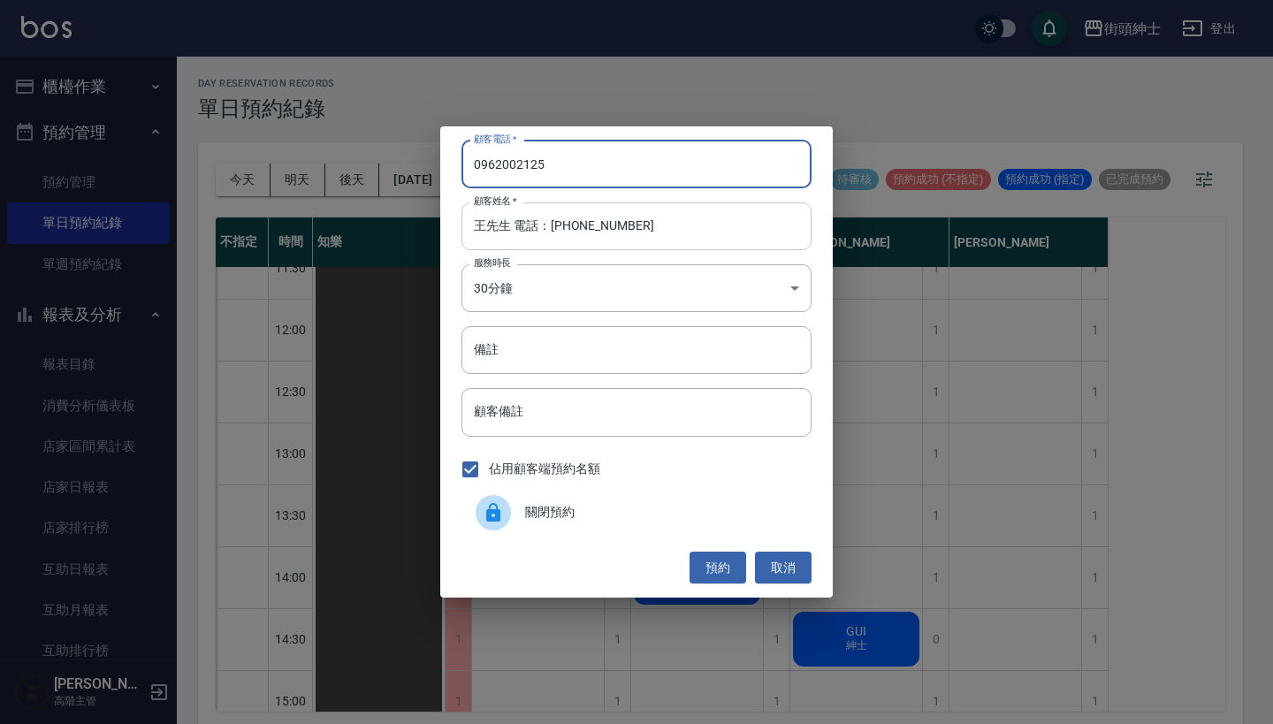
type input "0962002125"
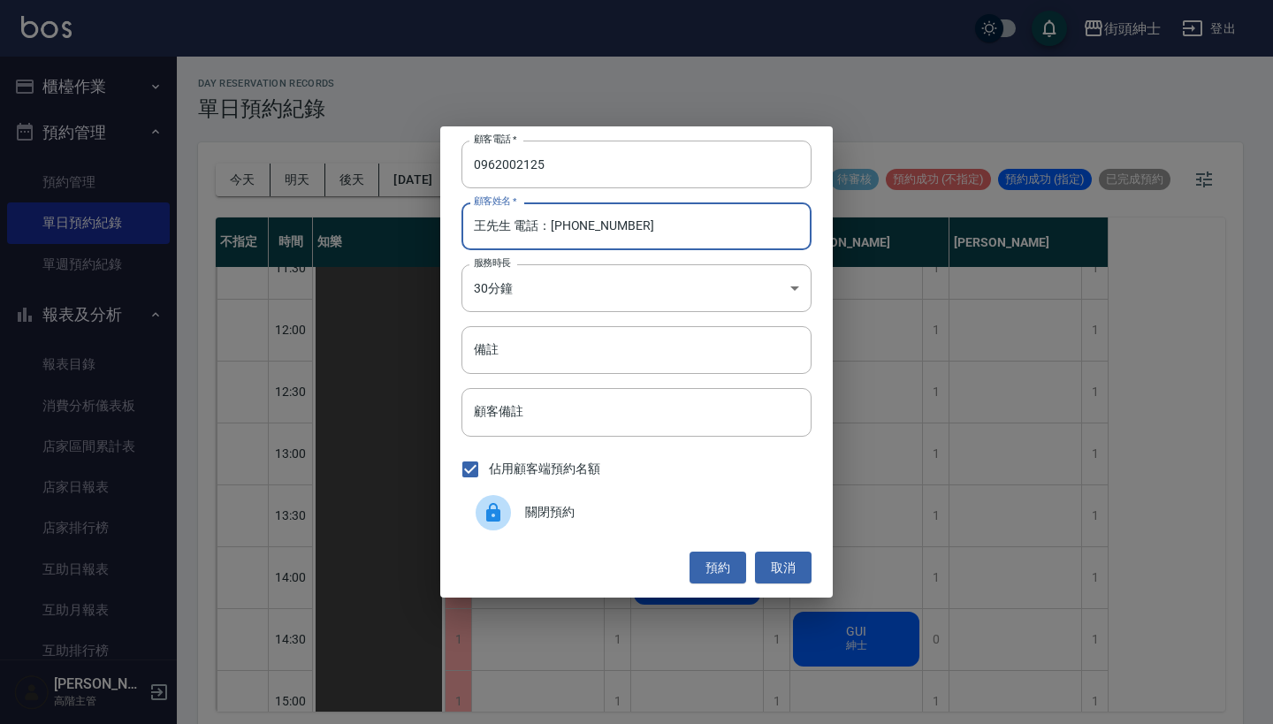
drag, startPoint x: 649, startPoint y: 242, endPoint x: 506, endPoint y: 228, distance: 143.0
click at [506, 228] on input "王先生 電話：[PHONE_NUMBER]" at bounding box center [636, 226] width 350 height 48
type input "王先生"
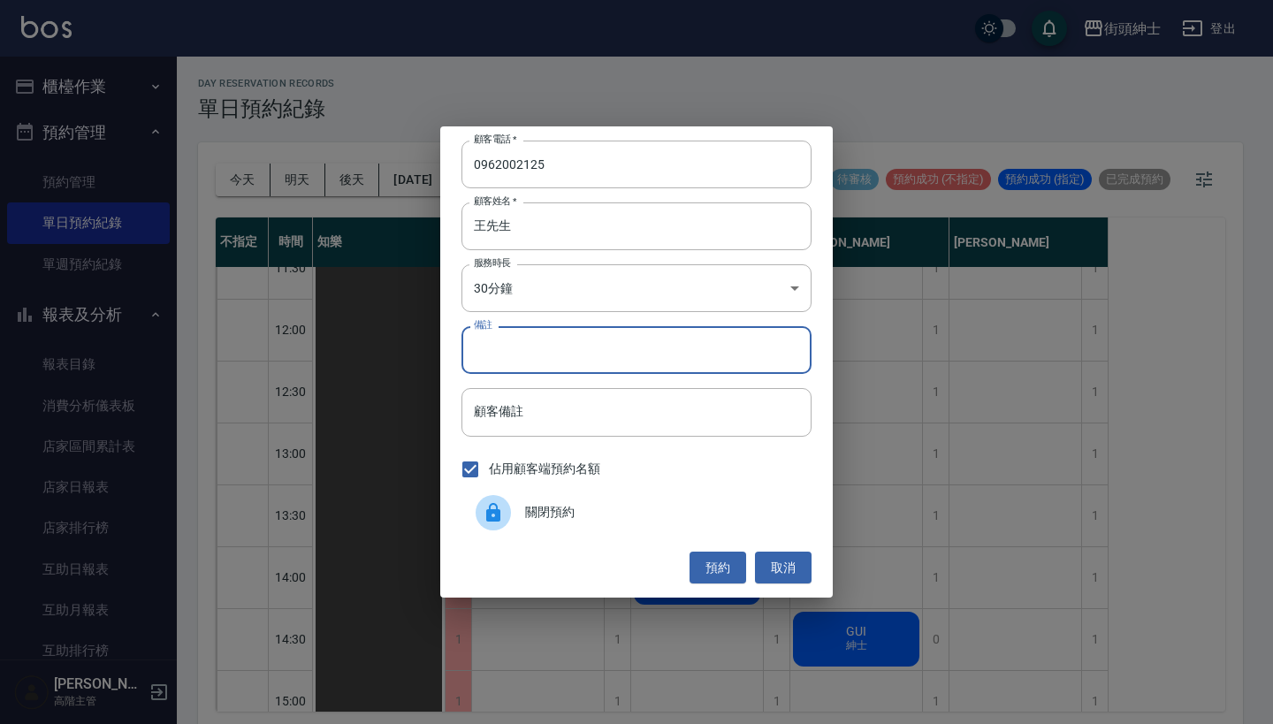
click at [552, 338] on input "備註" at bounding box center [636, 350] width 350 height 48
type input "紳士"
click at [720, 552] on button "預約" at bounding box center [717, 568] width 57 height 33
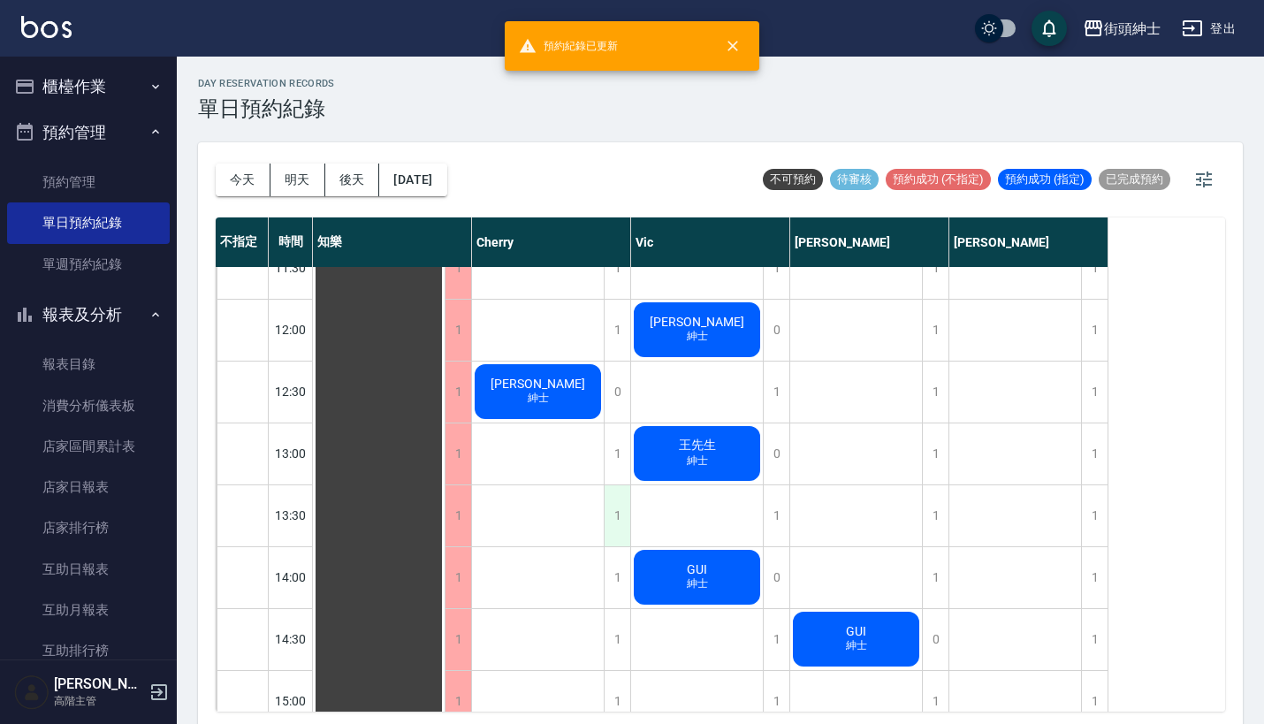
click at [619, 509] on div "1" at bounding box center [617, 515] width 27 height 61
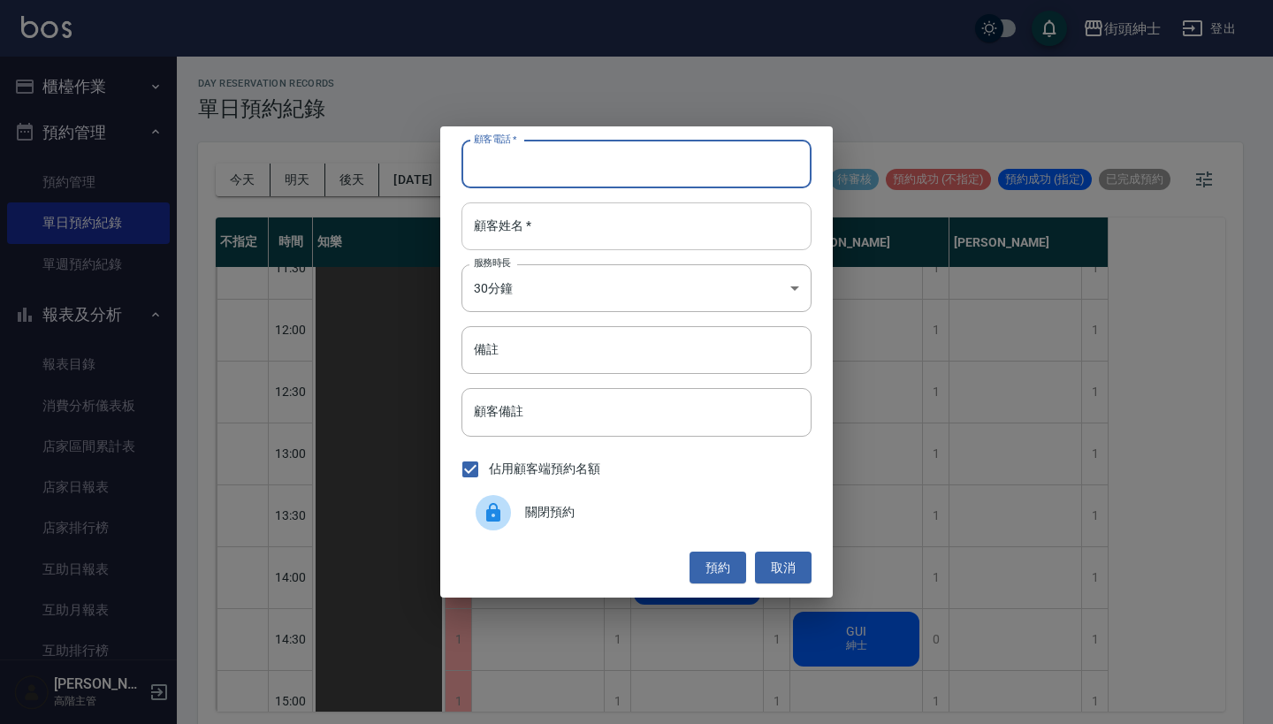
paste input "王先生 電話：[PHONE_NUMBER]"
type input "王先生 電話：[PHONE_NUMBER]"
paste input "王先生 電話：[PHONE_NUMBER]"
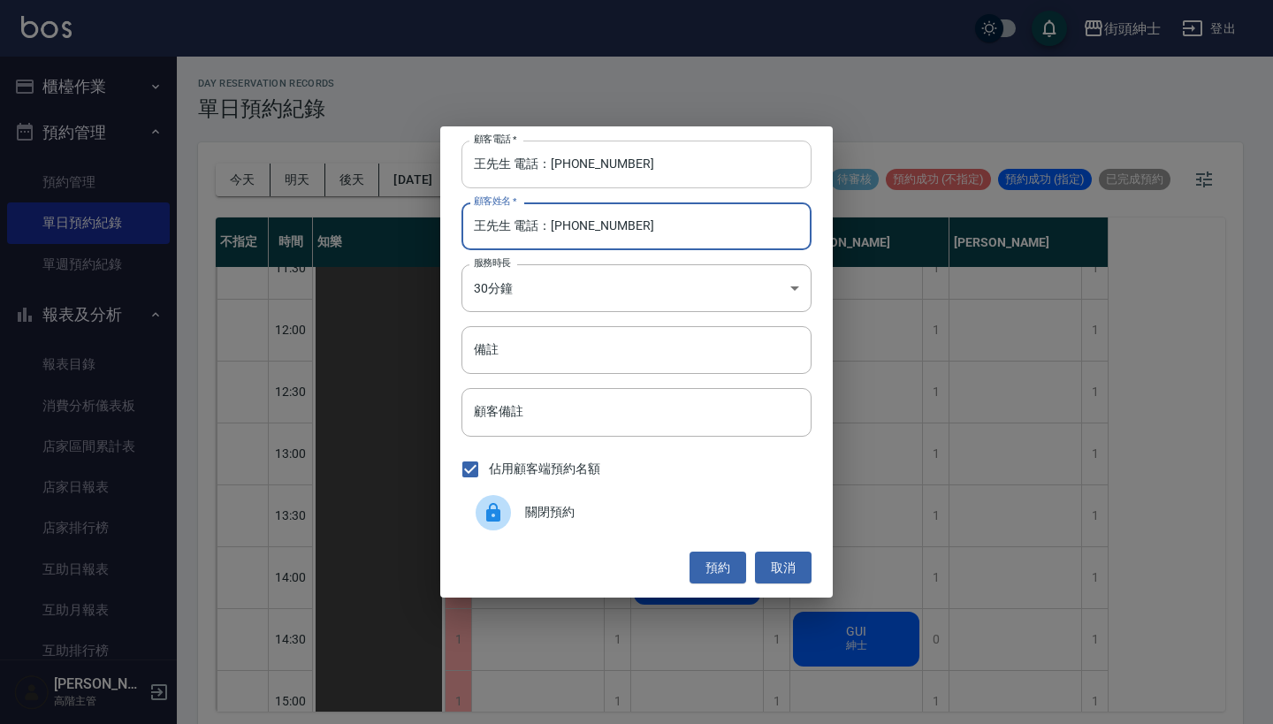
type input "王先生 電話：[PHONE_NUMBER]"
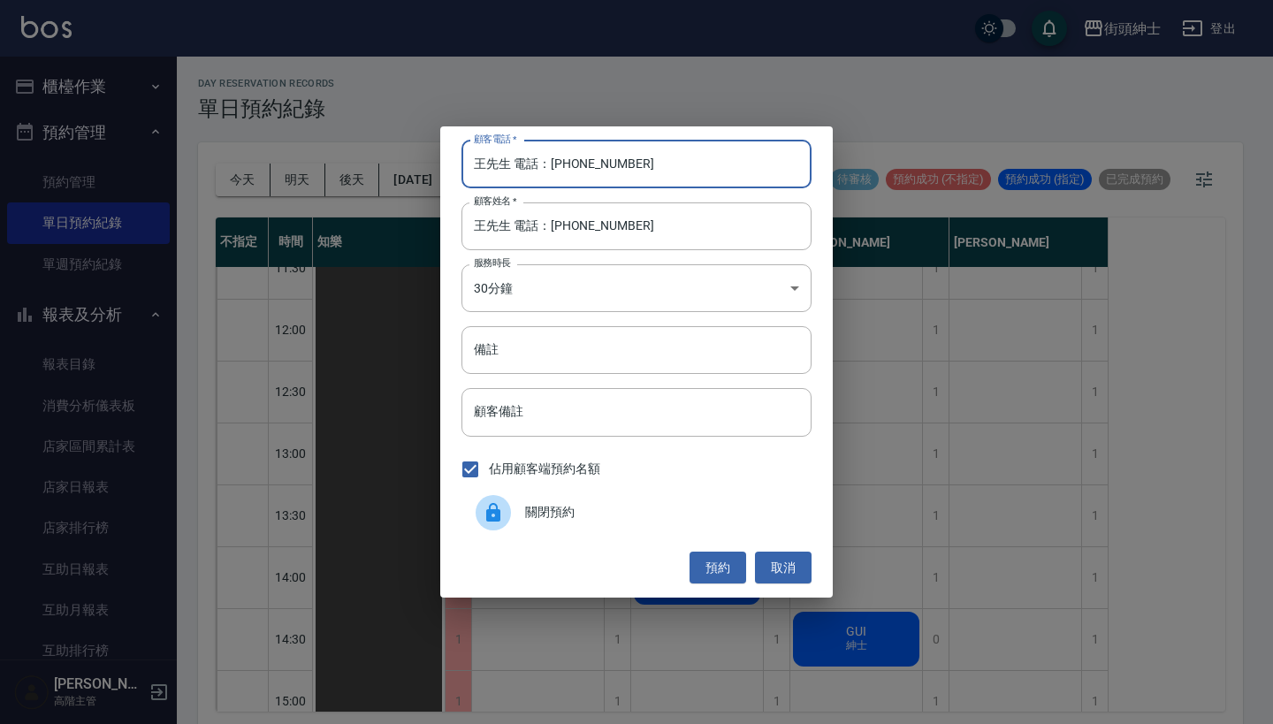
drag, startPoint x: 552, startPoint y: 164, endPoint x: 344, endPoint y: 171, distance: 207.8
click at [344, 171] on div "顧客電話   * [PERSON_NAME]先生 電話：[PHONE_NUMBER] 顧客電話   * 顧客姓名   * [PERSON_NAME]先生 電話…" at bounding box center [636, 362] width 1273 height 724
type input "0962002125"
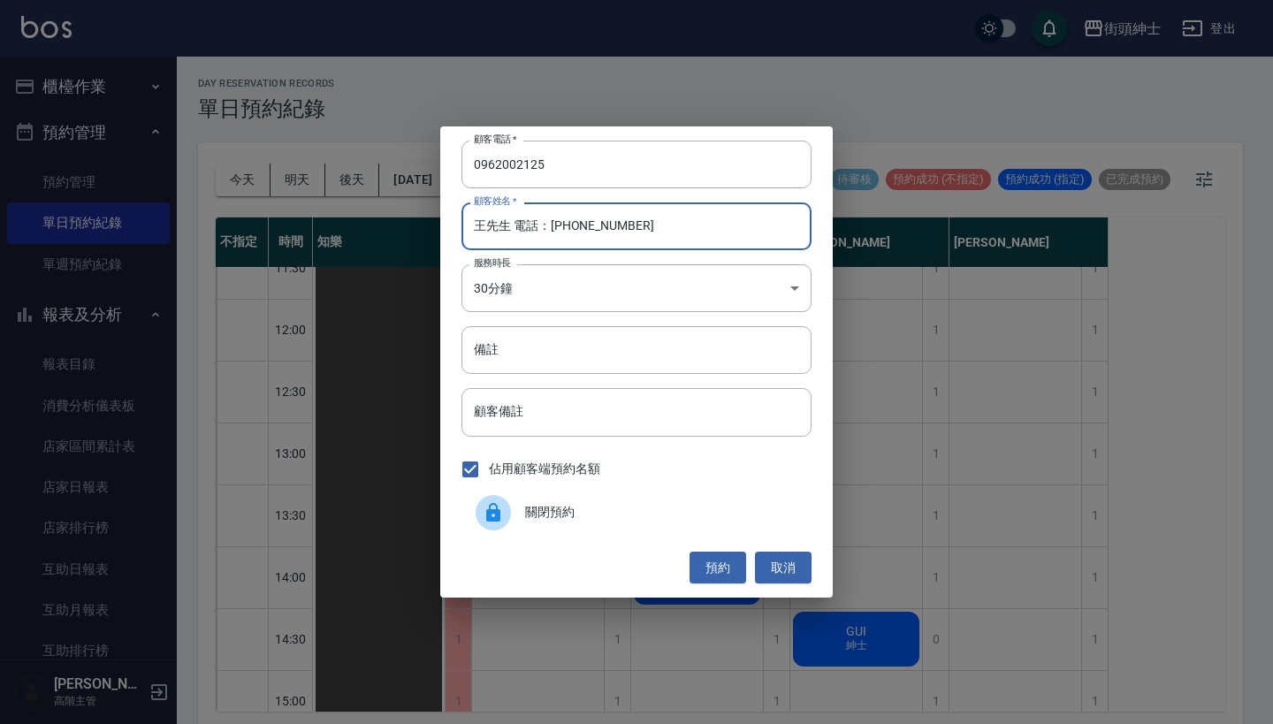
drag, startPoint x: 641, startPoint y: 231, endPoint x: 503, endPoint y: 229, distance: 137.9
click at [503, 229] on input "王先生 電話：[PHONE_NUMBER]" at bounding box center [636, 226] width 350 height 48
click at [645, 229] on input "王先生 電話：[PHONE_NUMBER]" at bounding box center [636, 226] width 350 height 48
drag, startPoint x: 645, startPoint y: 229, endPoint x: 507, endPoint y: 226, distance: 137.9
click at [507, 226] on input "王先生 電話：[PHONE_NUMBER]" at bounding box center [636, 226] width 350 height 48
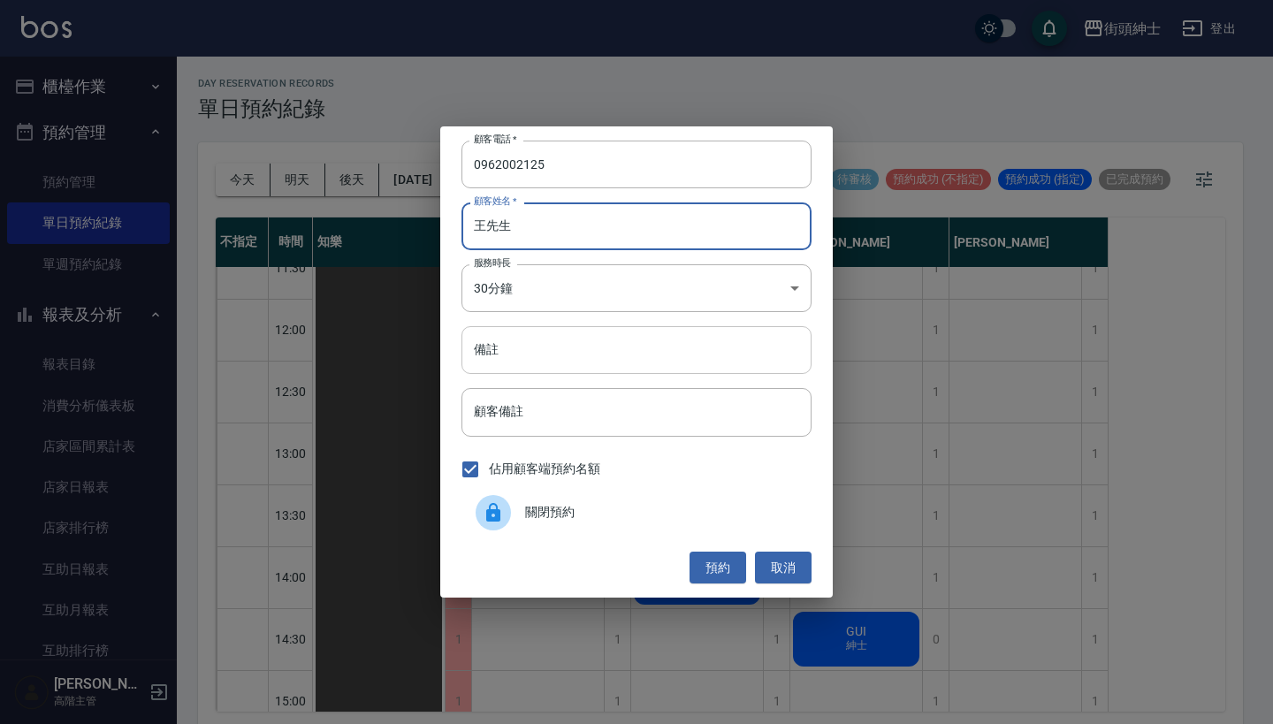
type input "王先生"
click at [574, 368] on input "備註" at bounding box center [636, 350] width 350 height 48
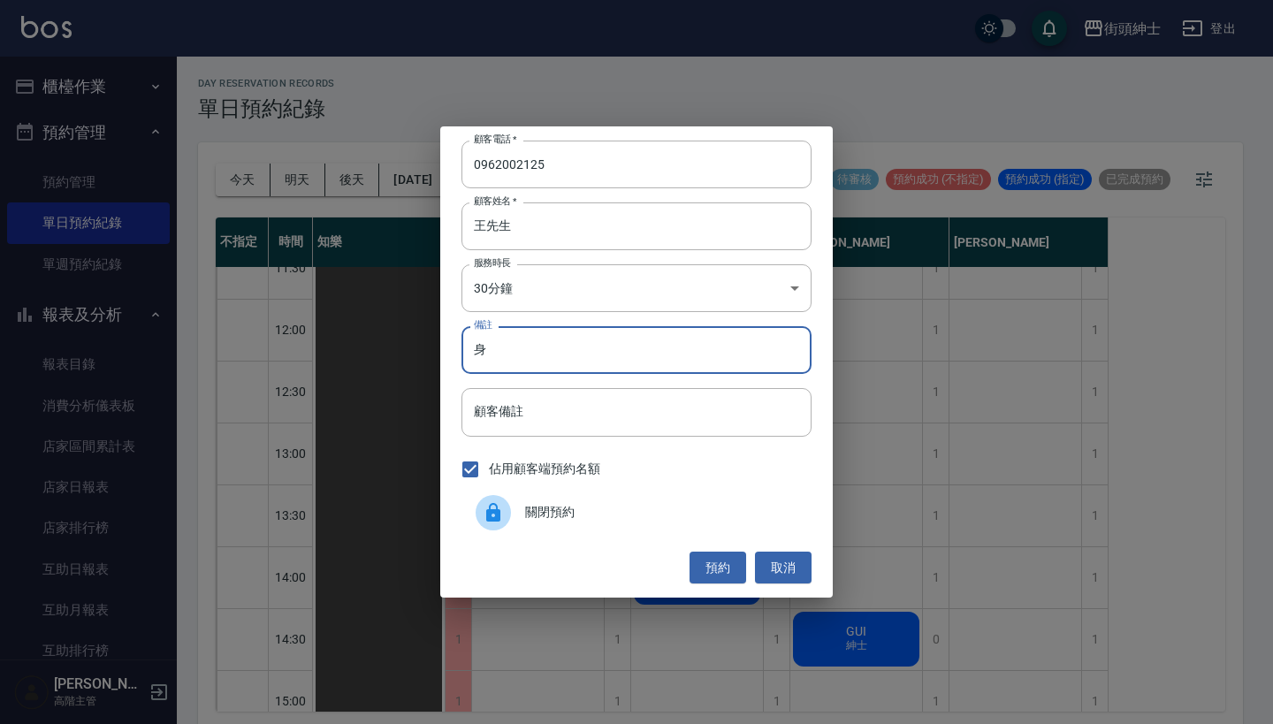
type input "腎"
type input "紳士"
click at [698, 566] on button "預約" at bounding box center [717, 568] width 57 height 33
